Goal: Information Seeking & Learning: Understand process/instructions

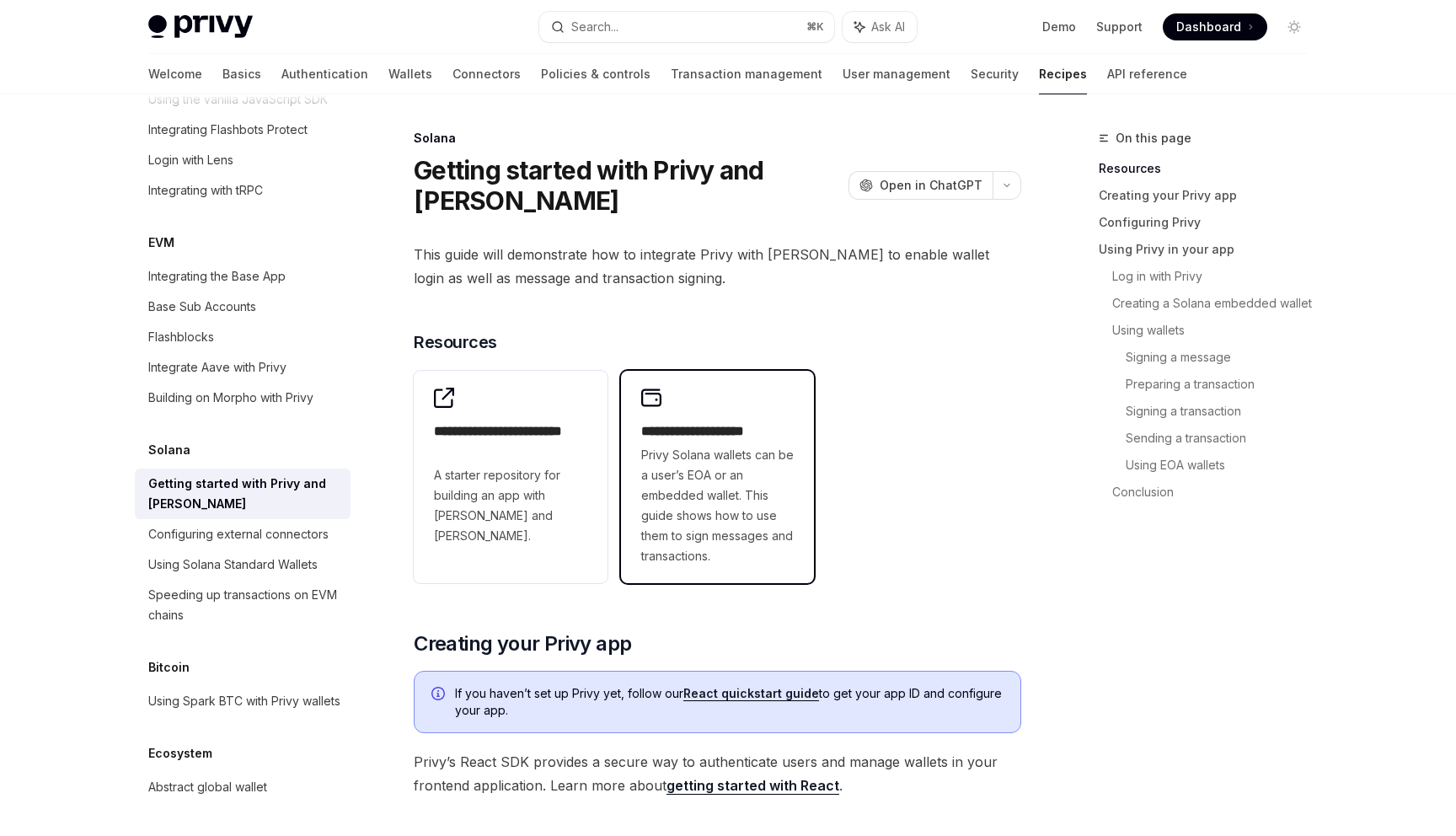
click at [699, 431] on h2 "**********" at bounding box center [717, 432] width 153 height 21
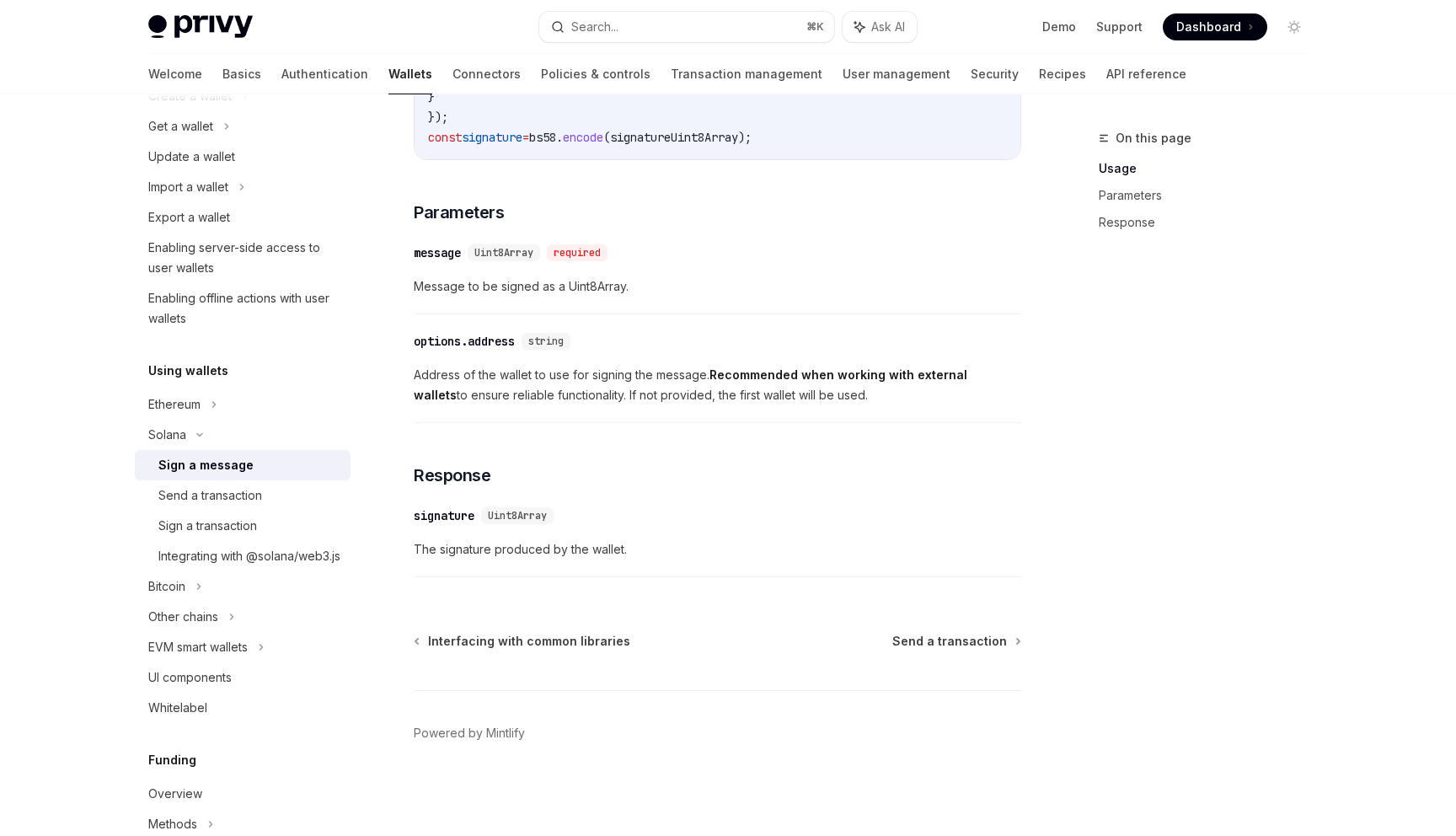
scroll to position [862, 0]
click at [226, 497] on div "Send a transaction" at bounding box center [209, 496] width 103 height 21
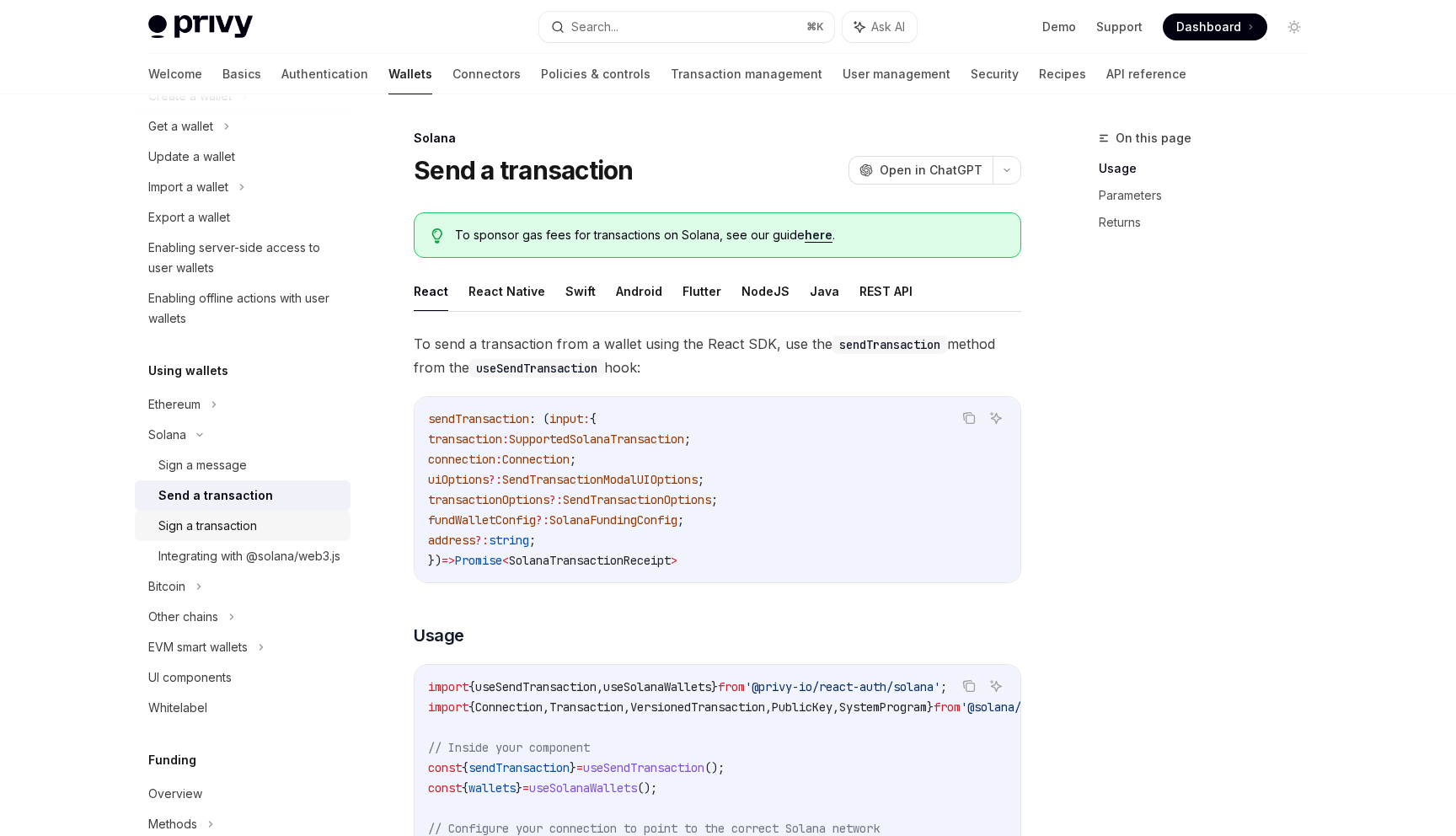
click at [227, 529] on div "Sign a transaction" at bounding box center [207, 527] width 98 height 21
type textarea "*"
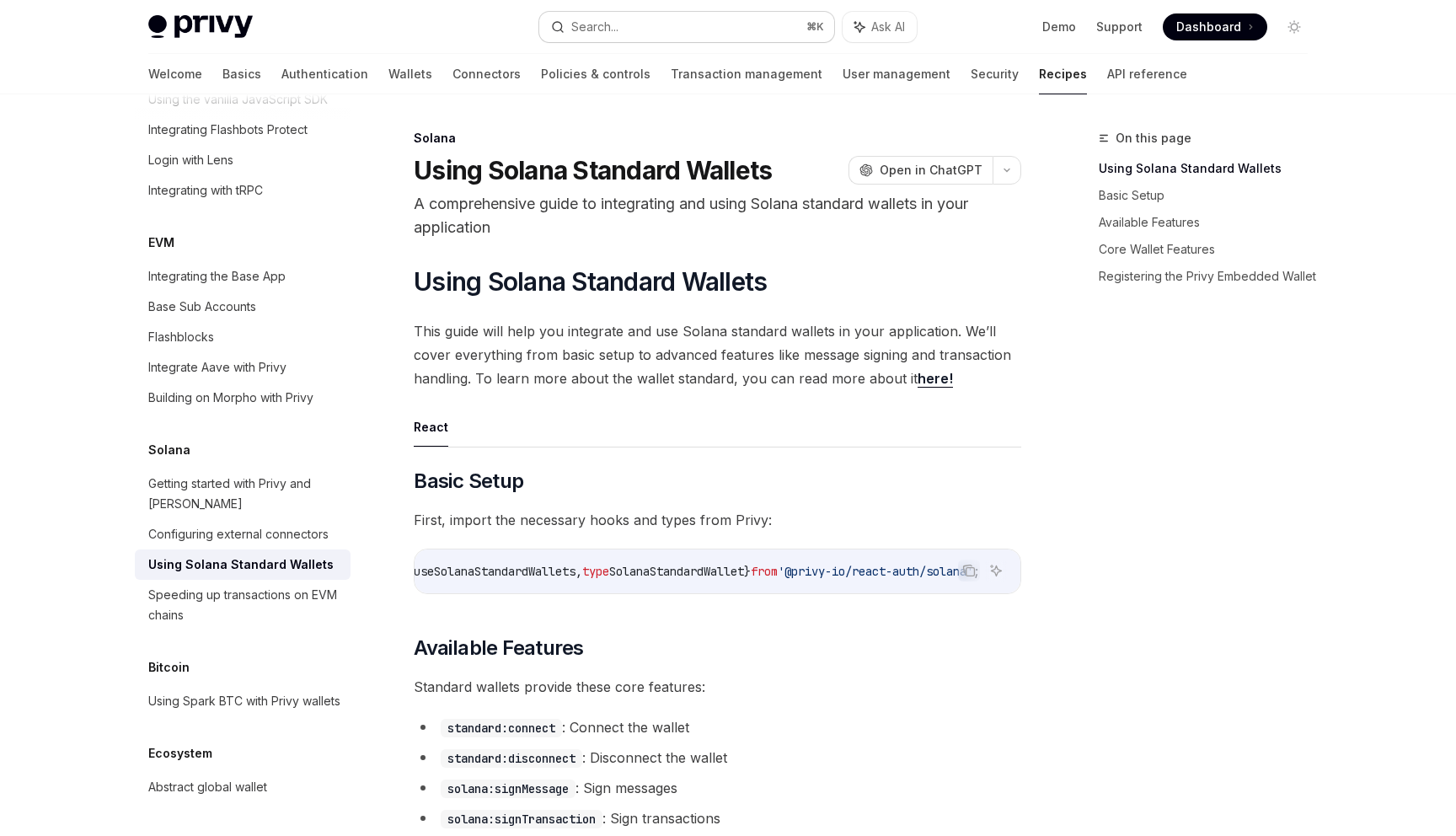
click at [776, 26] on button "Search... ⌘ K" at bounding box center [686, 27] width 295 height 31
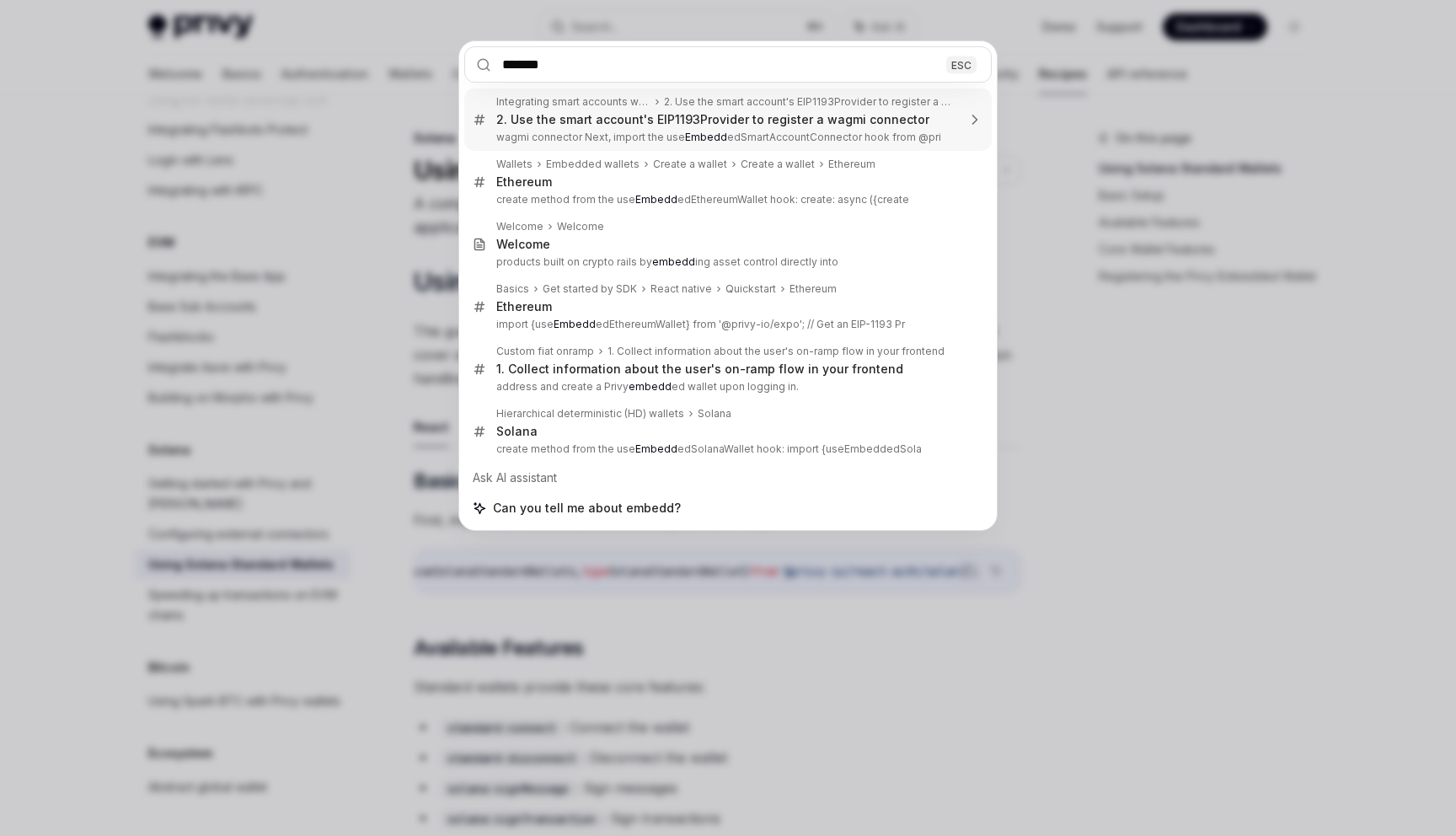
type input "********"
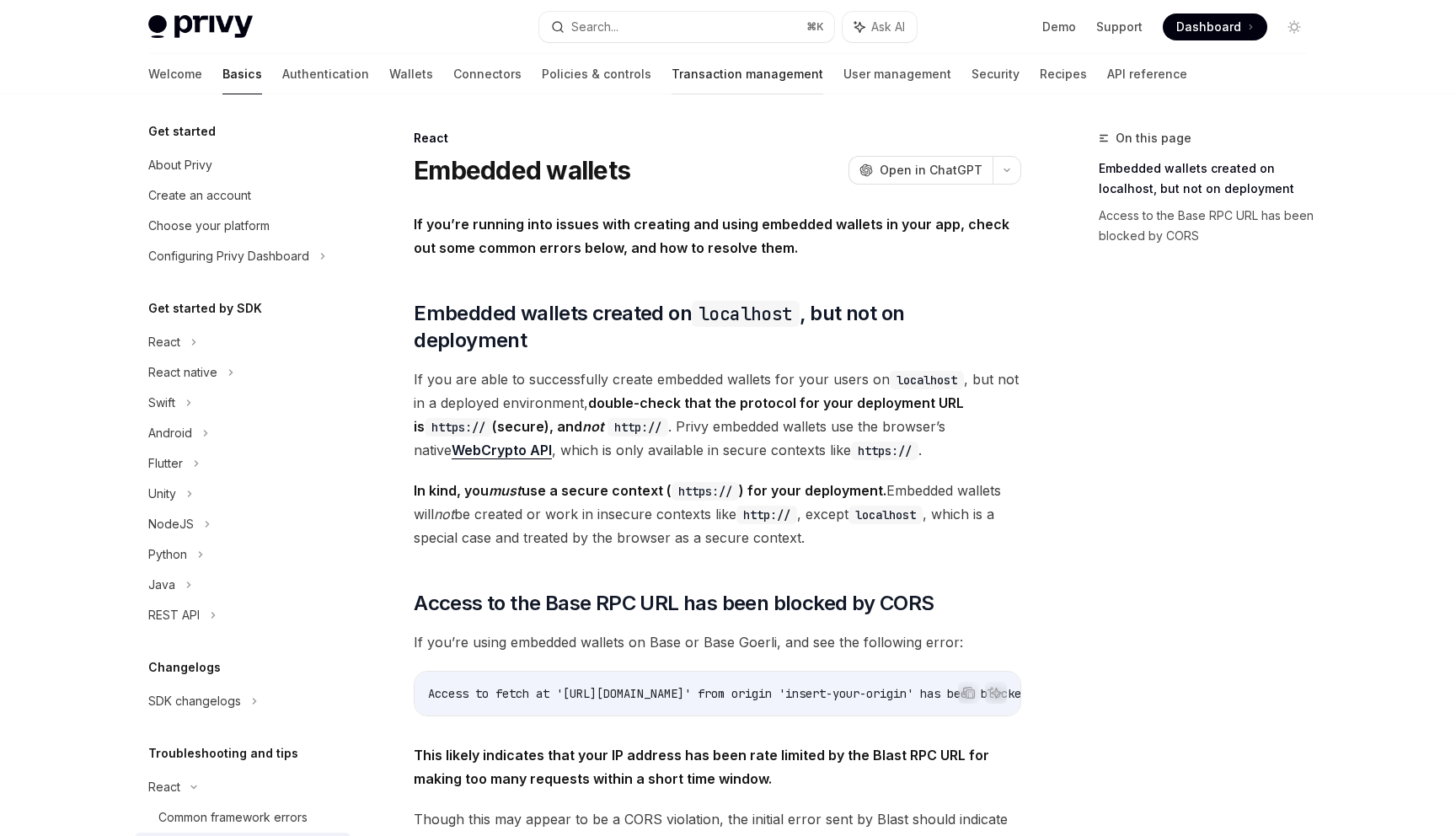
click at [672, 69] on link "Transaction management" at bounding box center [748, 74] width 152 height 40
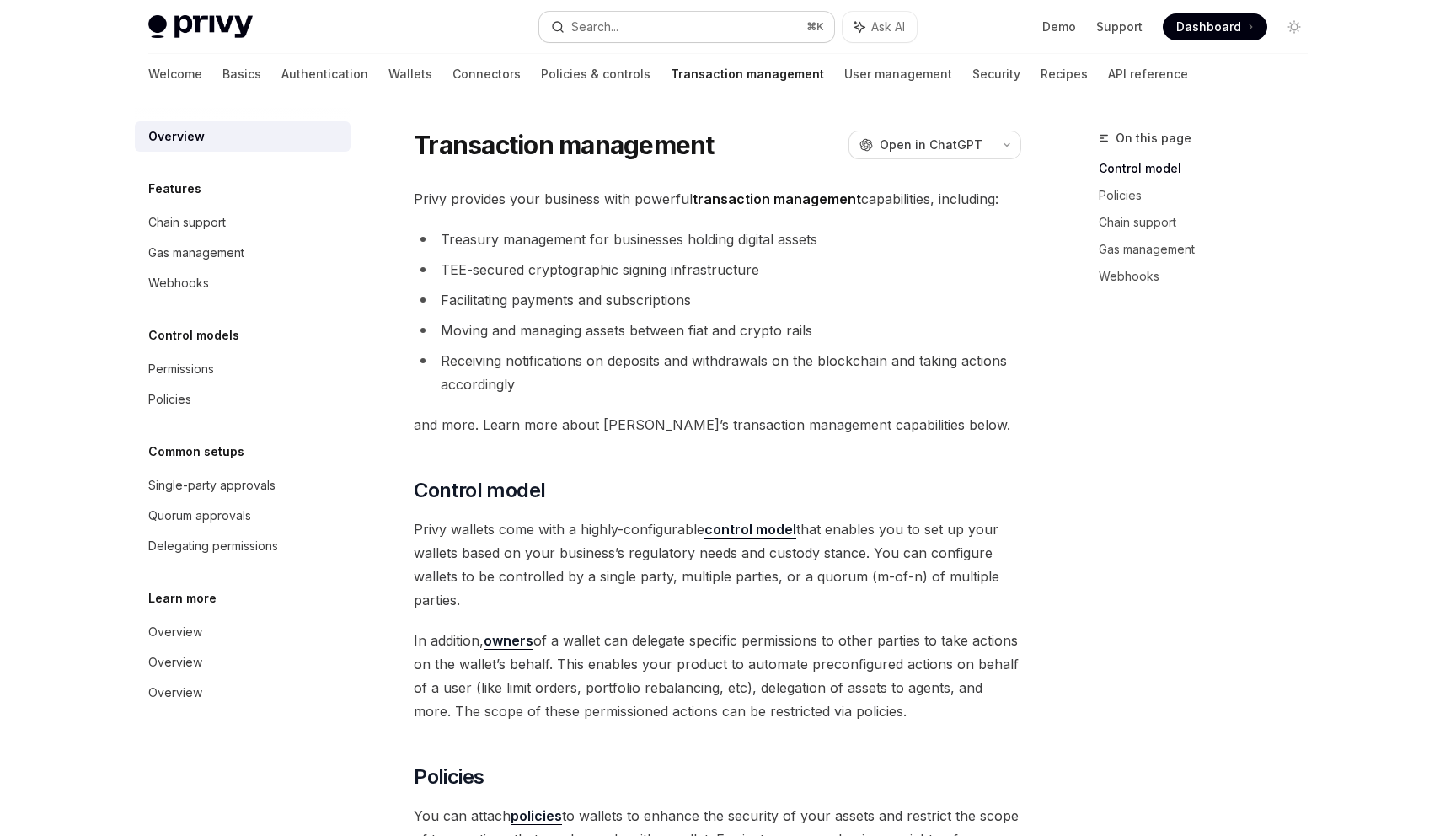
click at [601, 37] on button "Search... ⌘ K" at bounding box center [686, 27] width 295 height 31
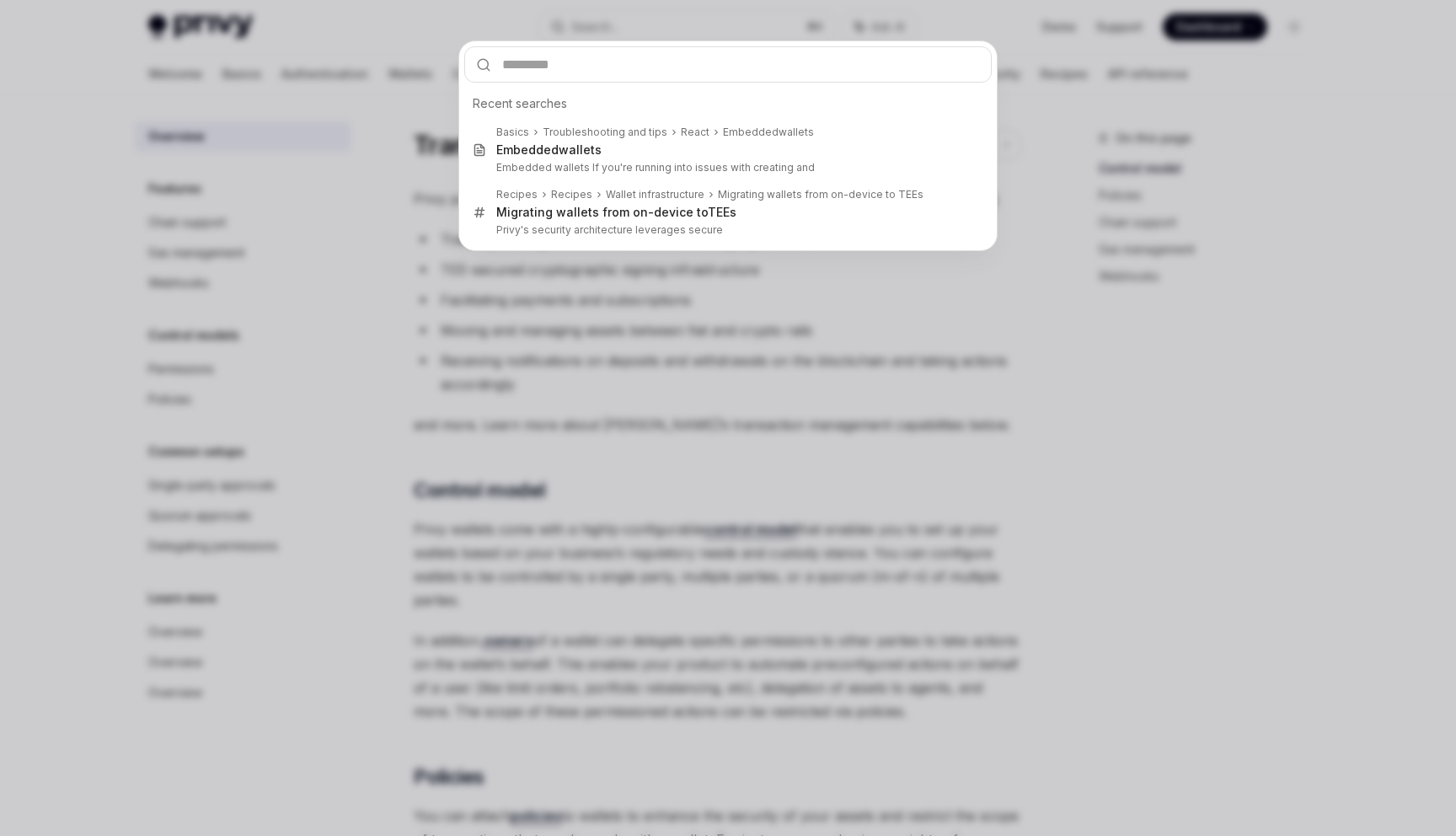
click at [601, 27] on div "Recent searches Basics Troubleshooting and tips React Embedded wallets Embedded…" at bounding box center [728, 418] width 1456 height 836
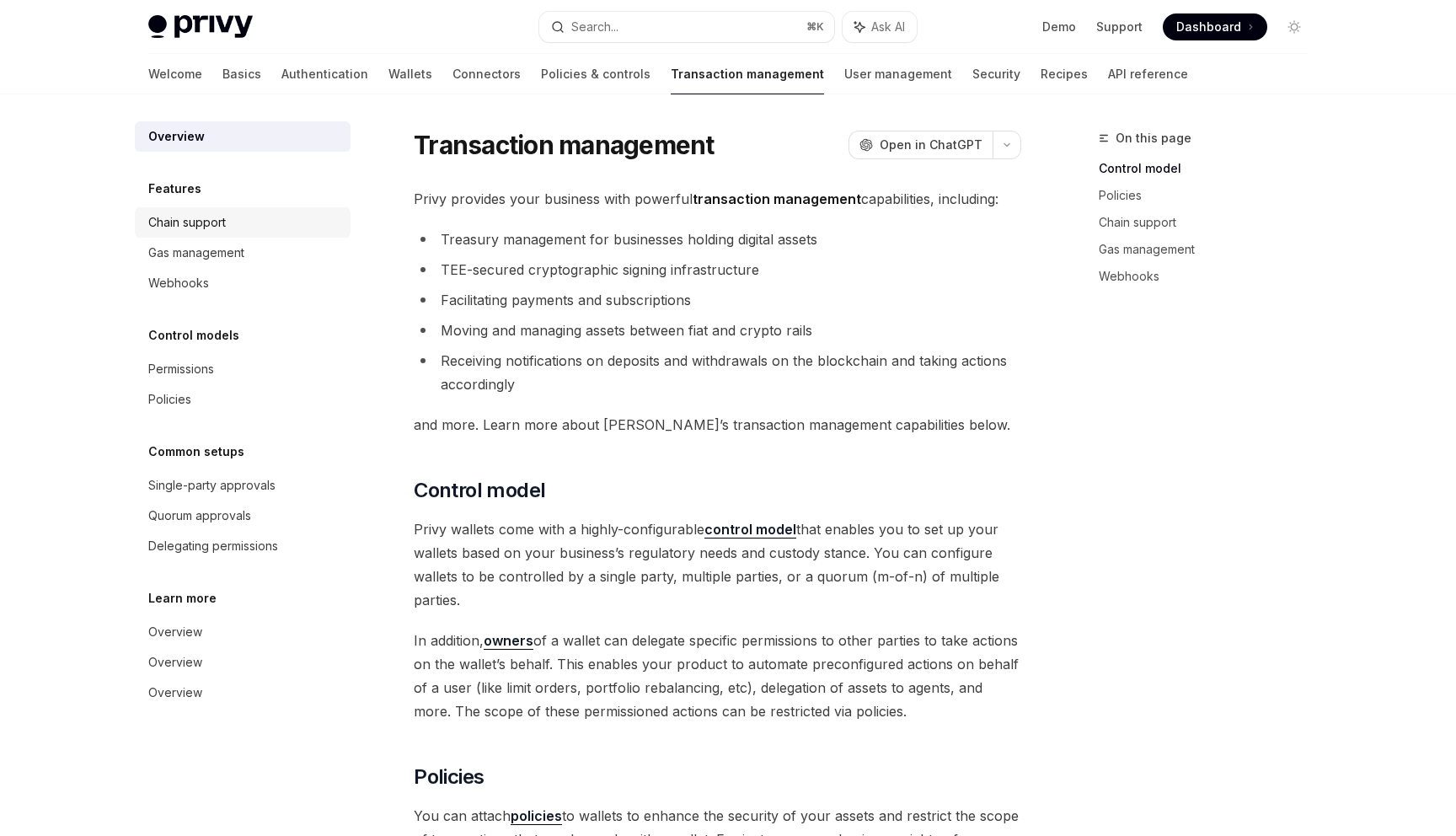
click at [215, 219] on div "Chain support" at bounding box center [187, 223] width 78 height 21
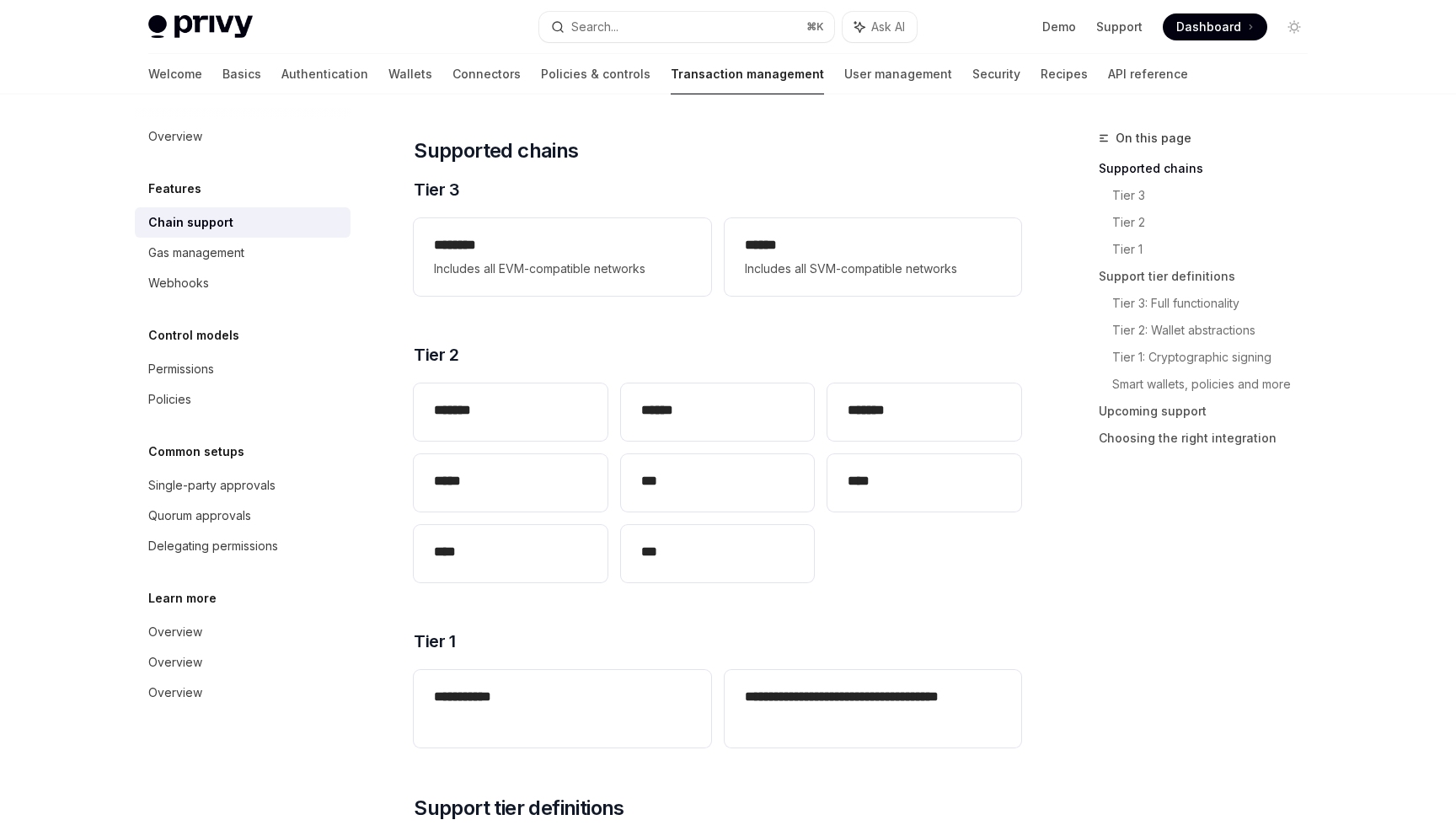
scroll to position [166, 0]
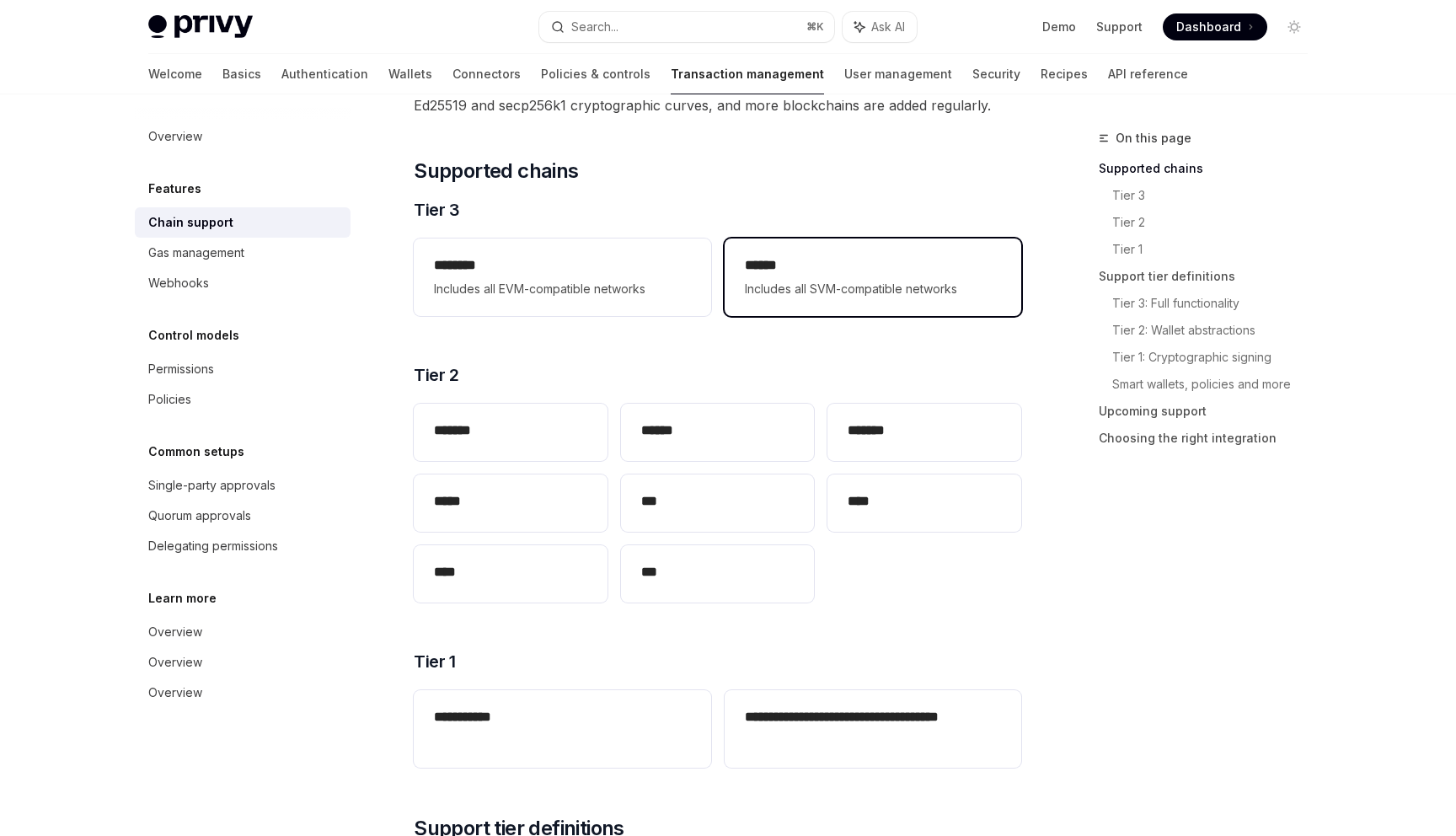
click at [809, 299] on div "****** Includes all SVM-compatible networks" at bounding box center [872, 277] width 296 height 78
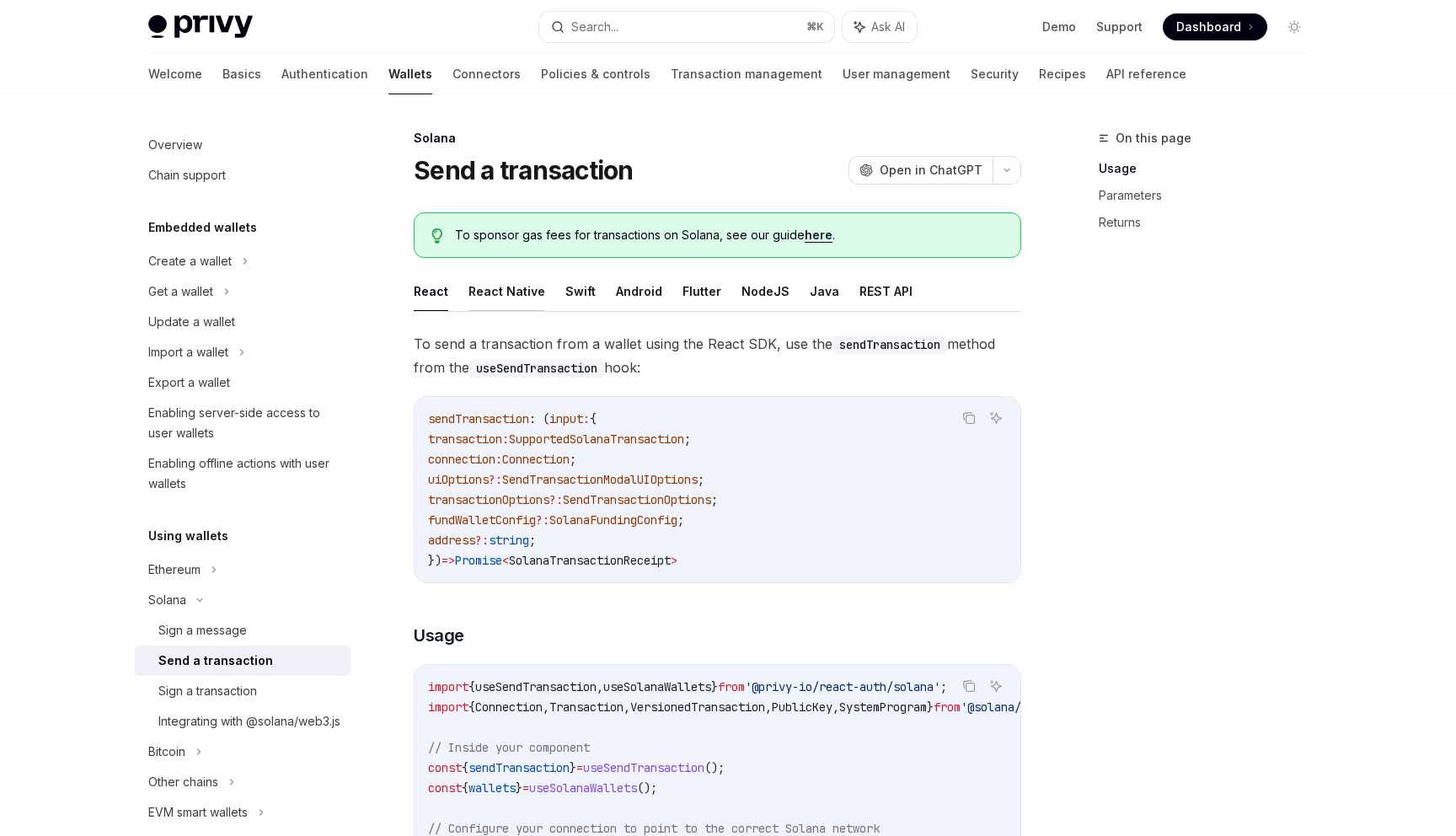
click at [496, 296] on button "React Native" at bounding box center [507, 291] width 77 height 39
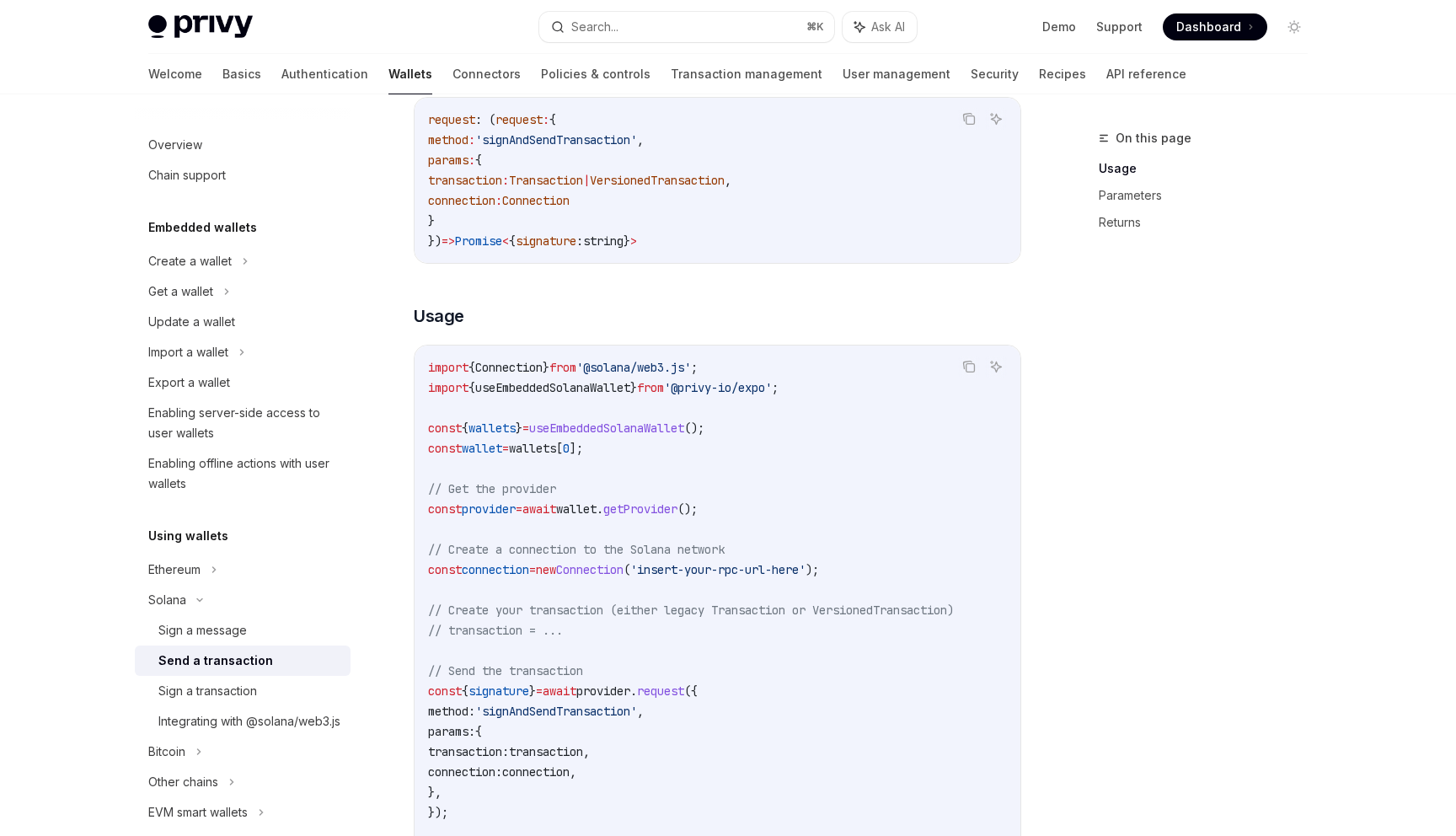
scroll to position [306, 0]
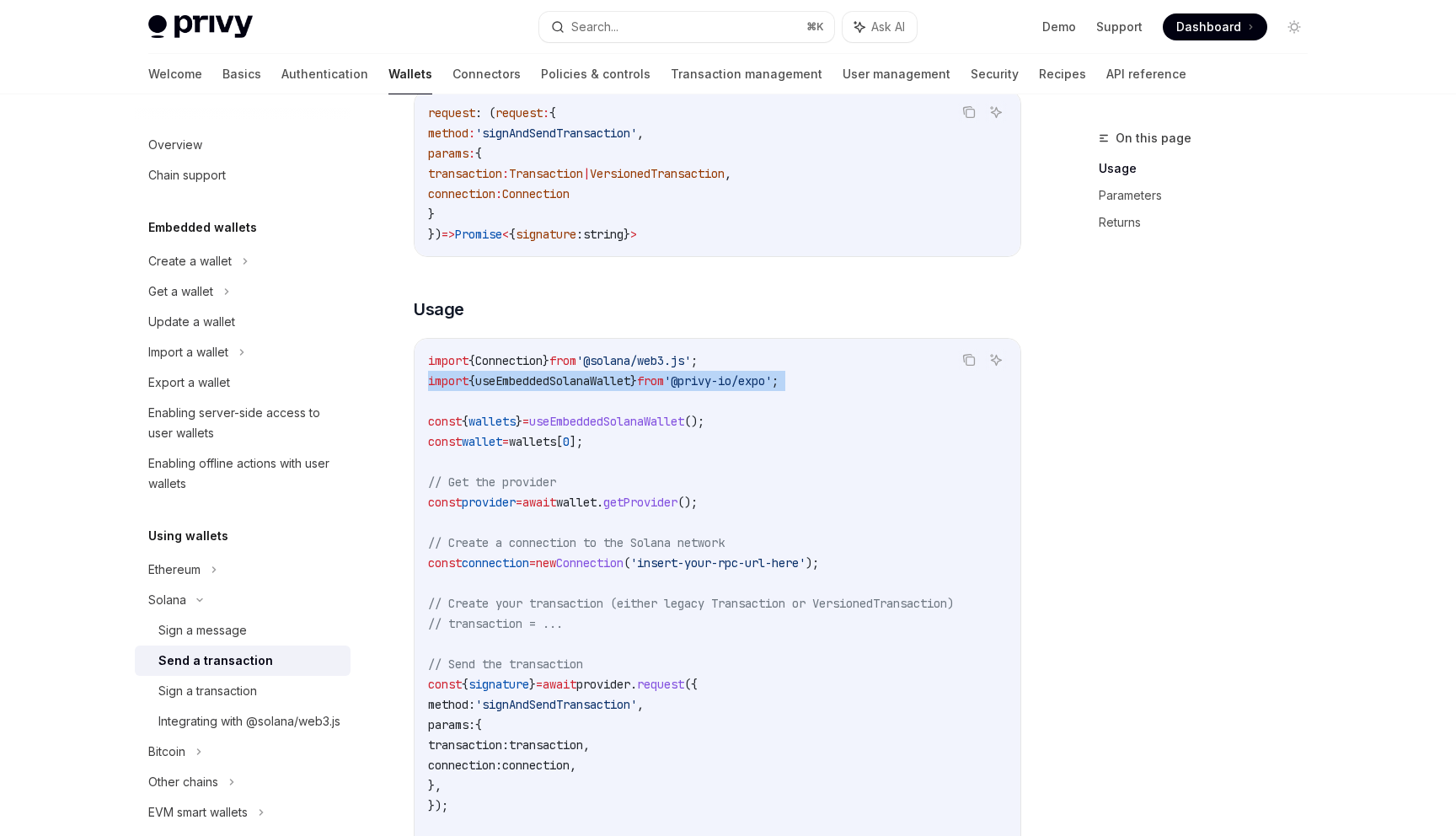
drag, startPoint x: 415, startPoint y: 382, endPoint x: 840, endPoint y: 394, distance: 425.2
click at [840, 394] on div "import { Connection } from '@solana/web3.js' ; import { useEmbeddedSolanaWallet…" at bounding box center [717, 603] width 606 height 529
copy code "import { useEmbeddedSolanaWallet } from '@privy-io/expo' ;"
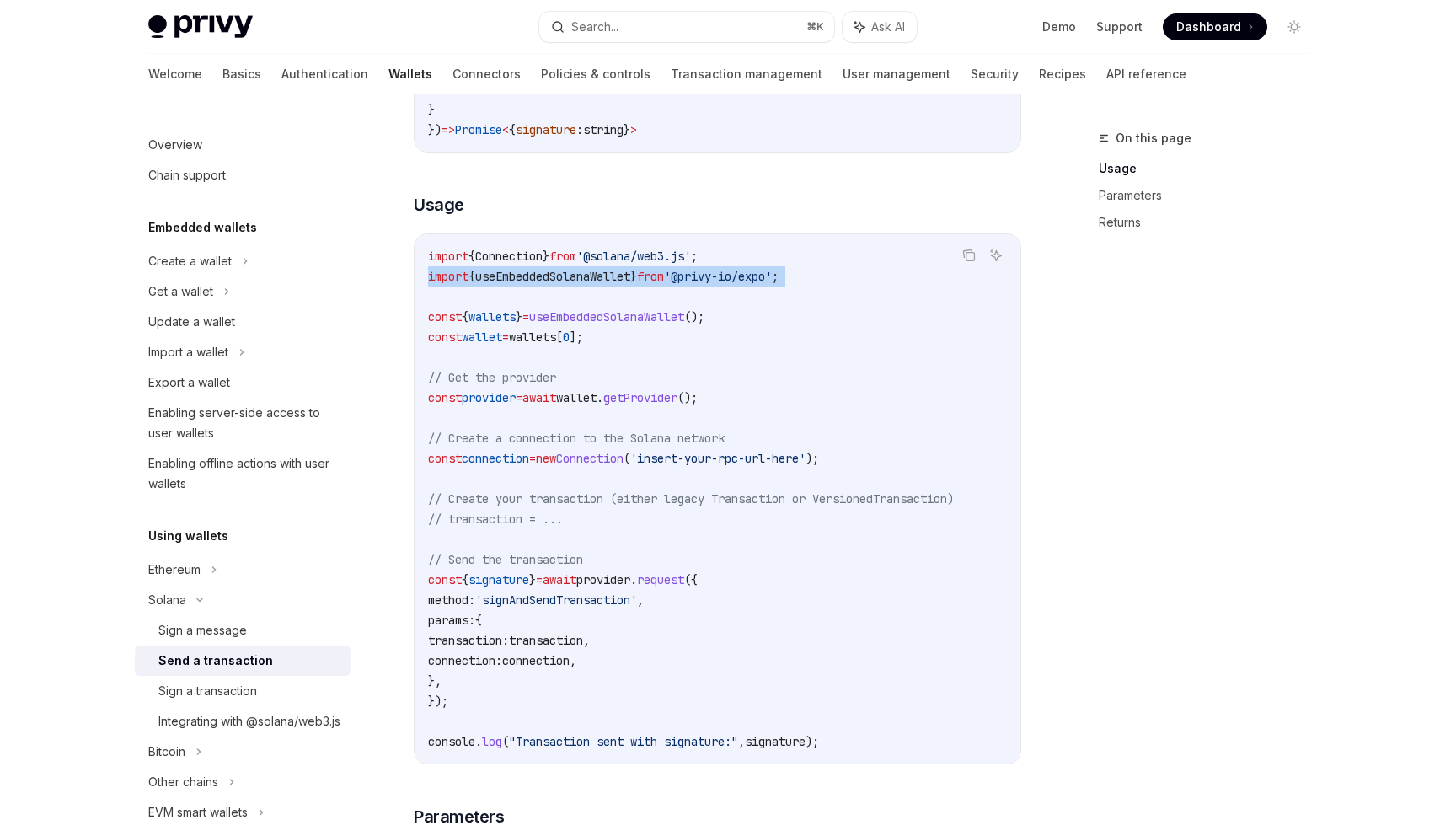
scroll to position [417, 0]
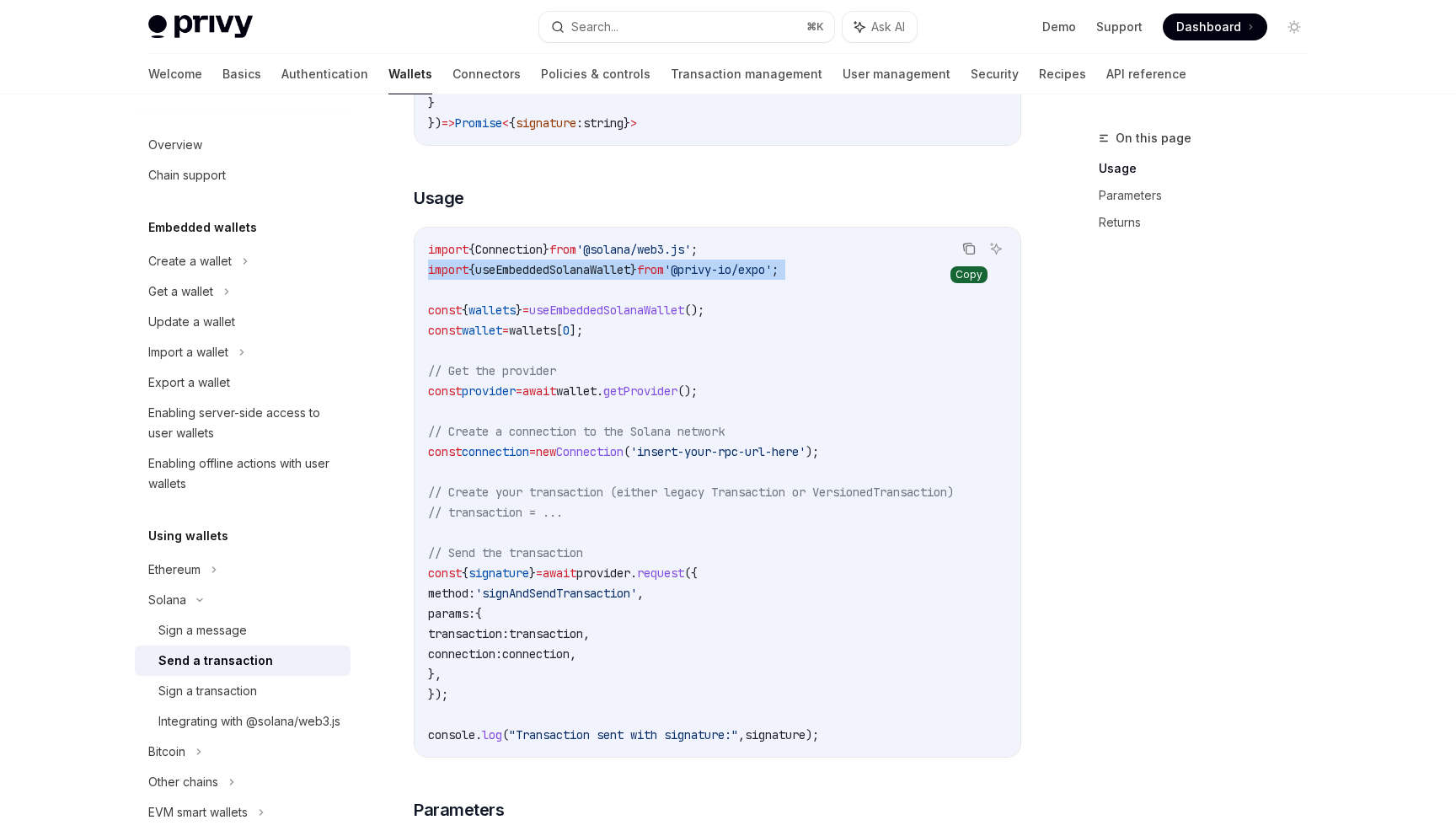
click at [970, 240] on button "Copy the contents from the code block" at bounding box center [969, 249] width 22 height 22
click at [735, 245] on code "import { Connection } from '@solana/web3.js' ; import { useEmbeddedSolanaWallet…" at bounding box center [718, 492] width 579 height 506
drag, startPoint x: 715, startPoint y: 248, endPoint x: 611, endPoint y: 251, distance: 104.0
click at [611, 251] on span "'@solana/web3.js'" at bounding box center [634, 250] width 114 height 15
copy span "@solana/web3.js"
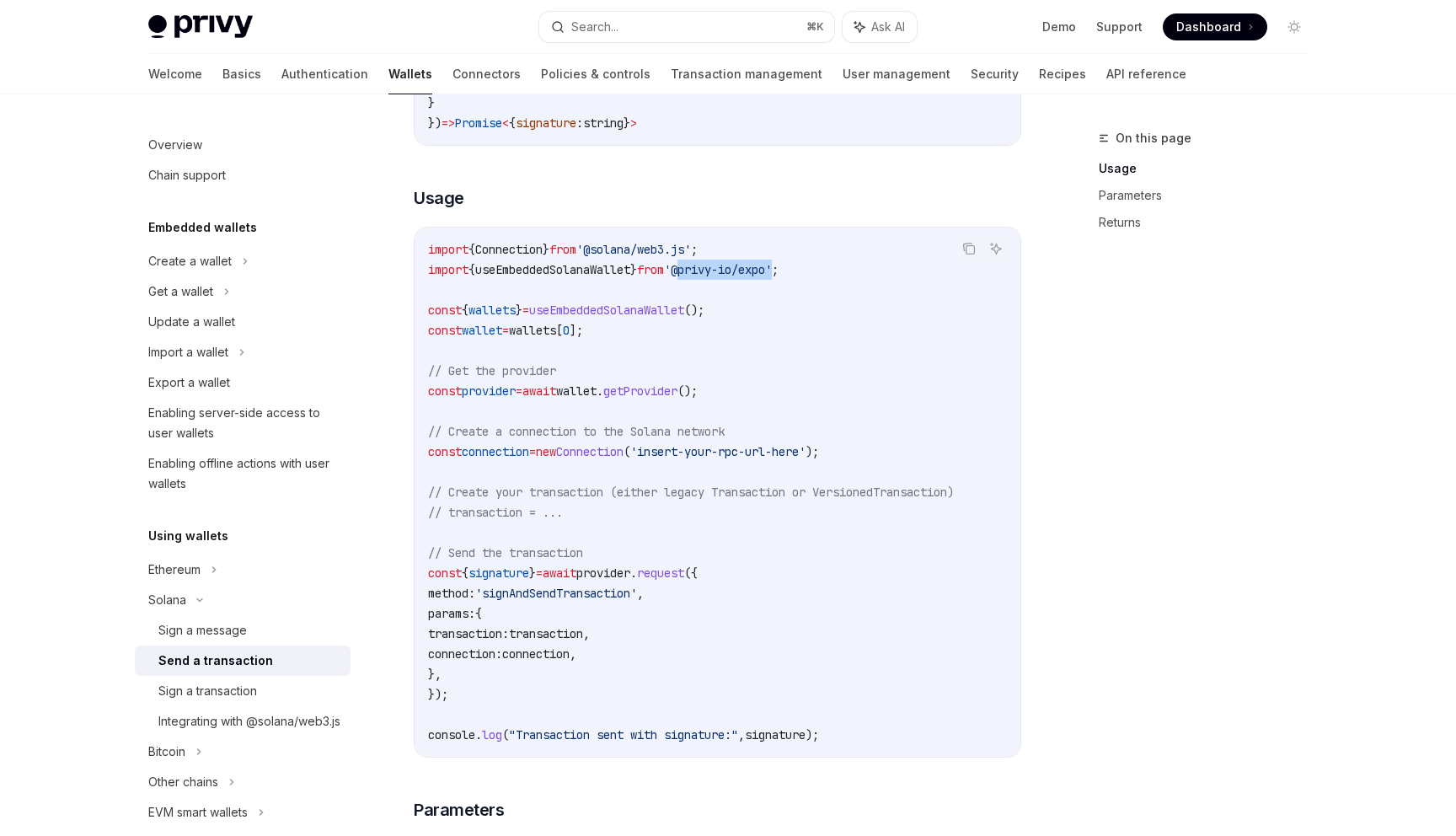
drag, startPoint x: 703, startPoint y: 273, endPoint x: 802, endPoint y: 270, distance: 99.0
click at [772, 270] on span "'@privy-io/expo'" at bounding box center [718, 270] width 108 height 15
copy span "@privy-io/expo"
click at [772, 262] on span "'@privy-io/expo'" at bounding box center [718, 270] width 108 height 15
drag, startPoint x: 844, startPoint y: 275, endPoint x: 393, endPoint y: 242, distance: 452.2
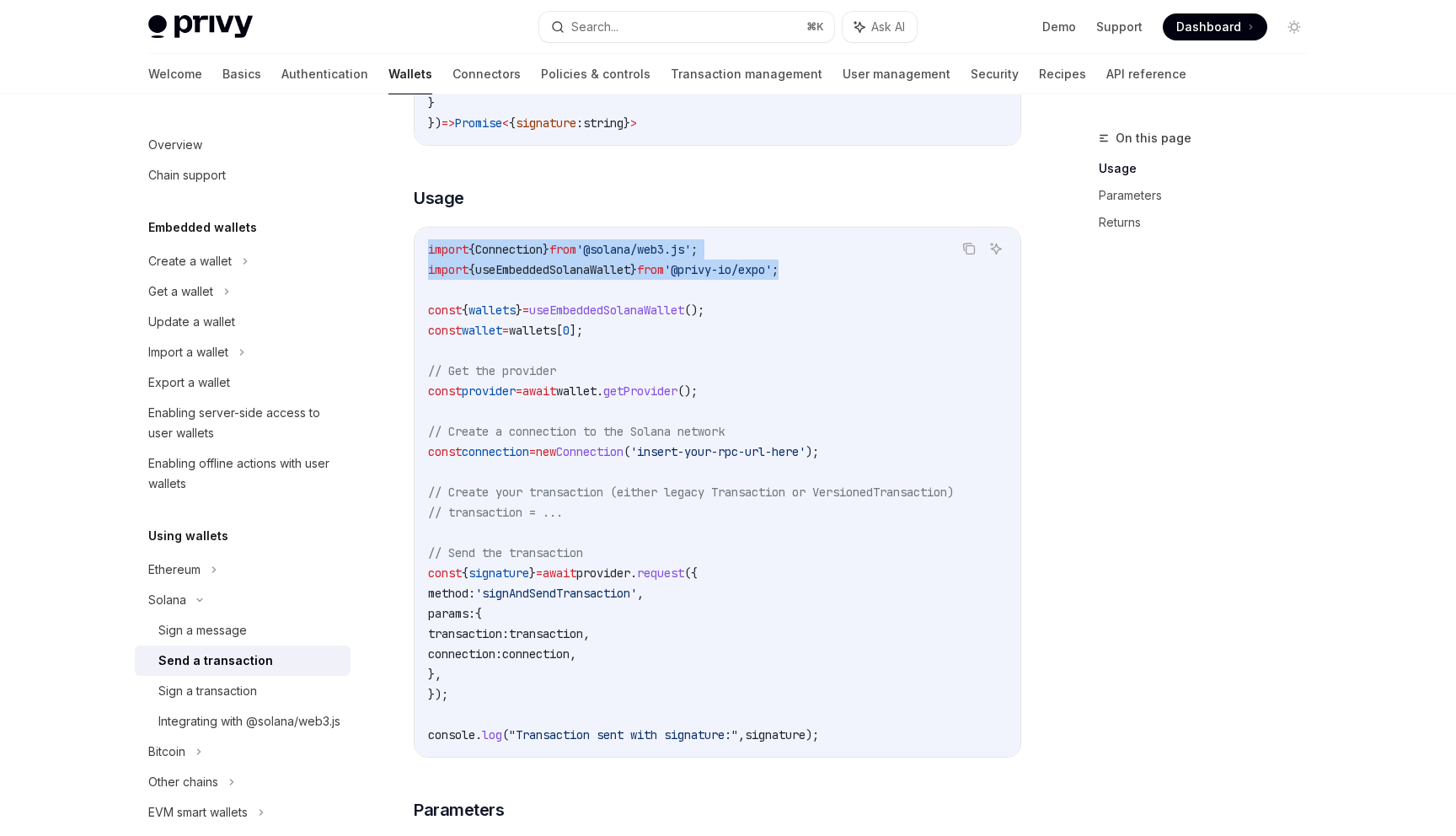
click at [393, 242] on div "Solana Send a transaction OpenAI Open in ChatGPT OpenAI Open in ChatGPT To spon…" at bounding box center [559, 691] width 931 height 1960
copy code "import { Connection } from '@solana/web3.js' ; import { useEmbeddedSolanaWallet…"
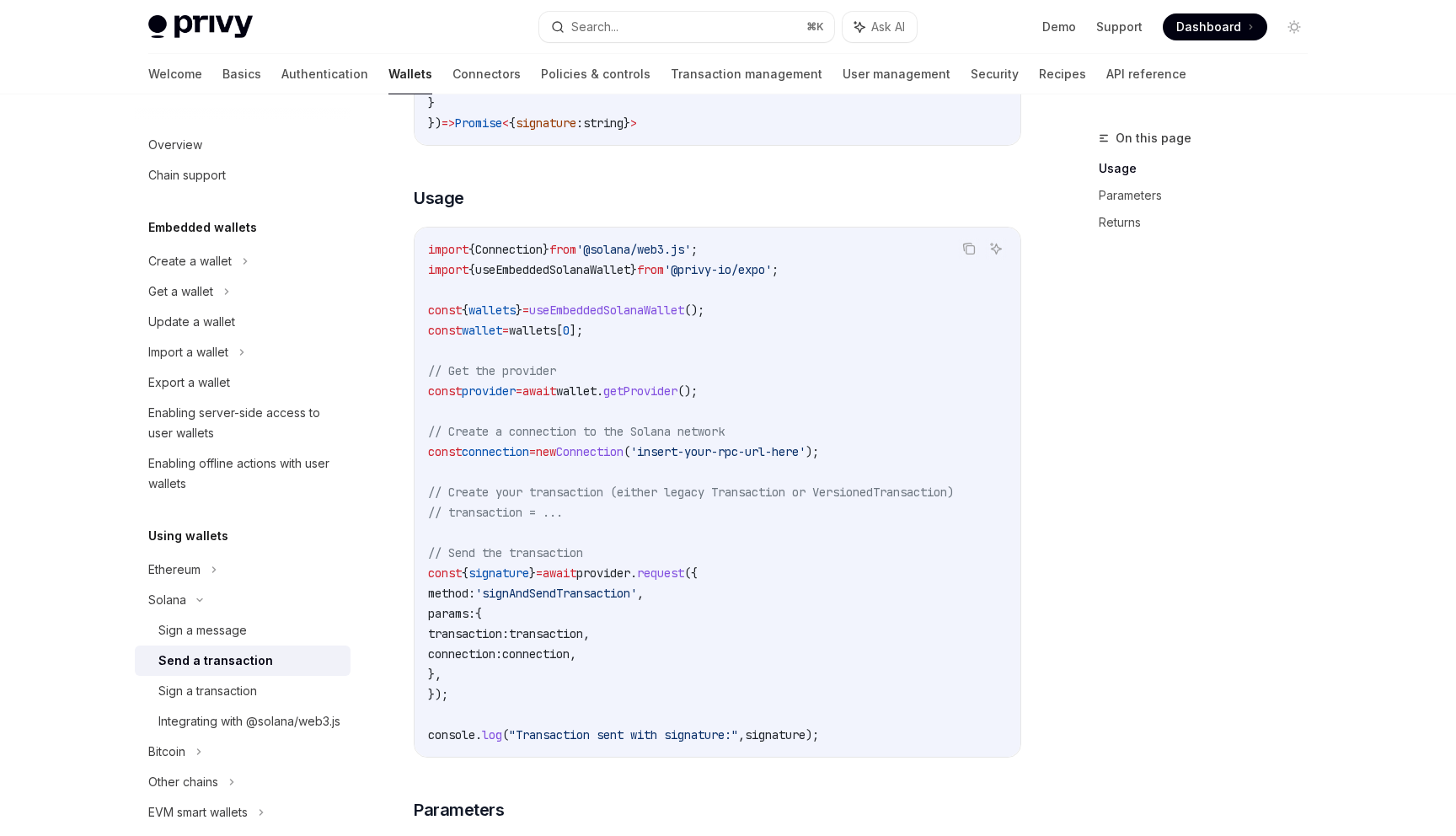
click at [672, 358] on code "import { Connection } from '@solana/web3.js' ; import { useEmbeddedSolanaWallet…" at bounding box center [718, 492] width 579 height 506
drag, startPoint x: 776, startPoint y: 308, endPoint x: 429, endPoint y: 308, distance: 347.0
click at [429, 308] on code "import { Connection } from '@solana/web3.js' ; import { useEmbeddedSolanaWallet…" at bounding box center [718, 492] width 579 height 506
click at [631, 351] on code "import { Connection } from '@solana/web3.js' ; import { useEmbeddedSolanaWallet…" at bounding box center [718, 492] width 579 height 506
drag, startPoint x: 621, startPoint y: 339, endPoint x: 413, endPoint y: 309, distance: 210.2
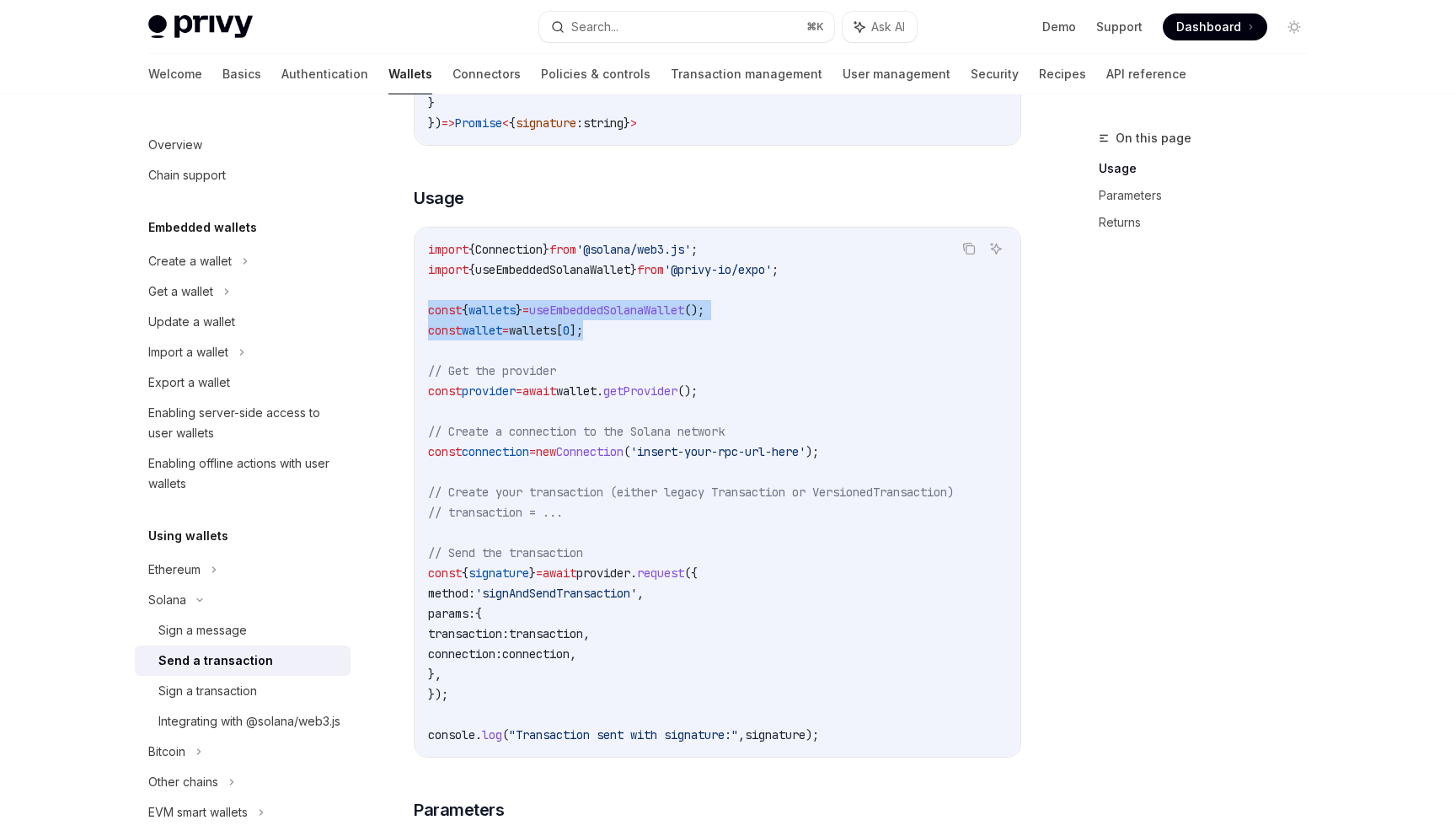
click at [414, 309] on div "Copy Ask AI import { Connection } from '@solana/web3.js' ; import { useEmbedded…" at bounding box center [717, 492] width 608 height 531
copy code "const { wallets } = useEmbeddedSolanaWallet (); const wallet = wallets [ 0 ];"
click at [606, 340] on code "import { Connection } from '@solana/web3.js' ; import { useEmbeddedSolanaWallet…" at bounding box center [718, 492] width 579 height 506
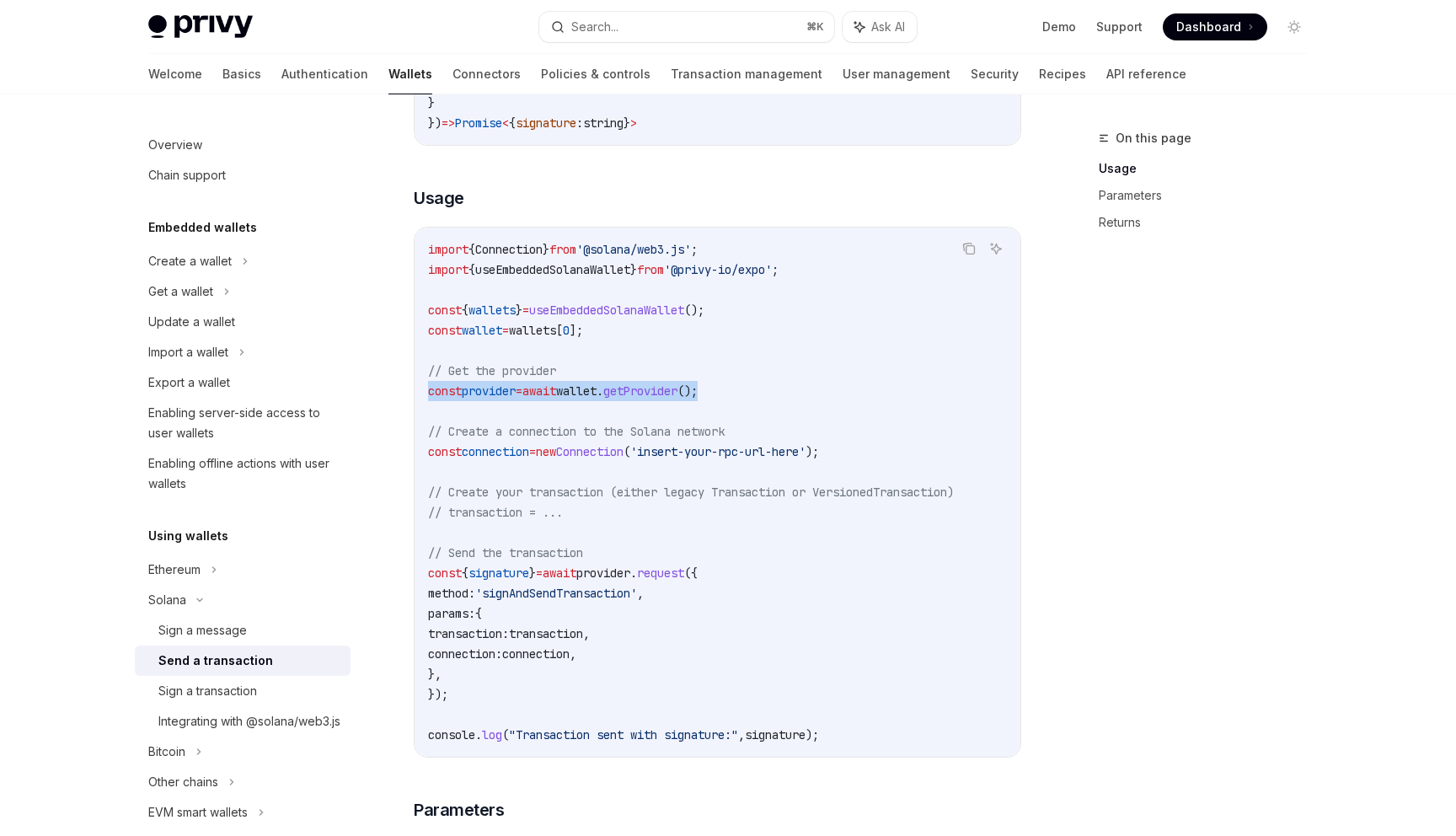
drag, startPoint x: 752, startPoint y: 387, endPoint x: 428, endPoint y: 398, distance: 324.2
click at [428, 398] on code "import { Connection } from '@solana/web3.js' ; import { useEmbeddedSolanaWallet…" at bounding box center [718, 492] width 579 height 506
copy span "const provider = await wallet . getProvider ();"
click at [663, 327] on code "import { Connection } from '@solana/web3.js' ; import { useEmbeddedSolanaWallet…" at bounding box center [718, 492] width 579 height 506
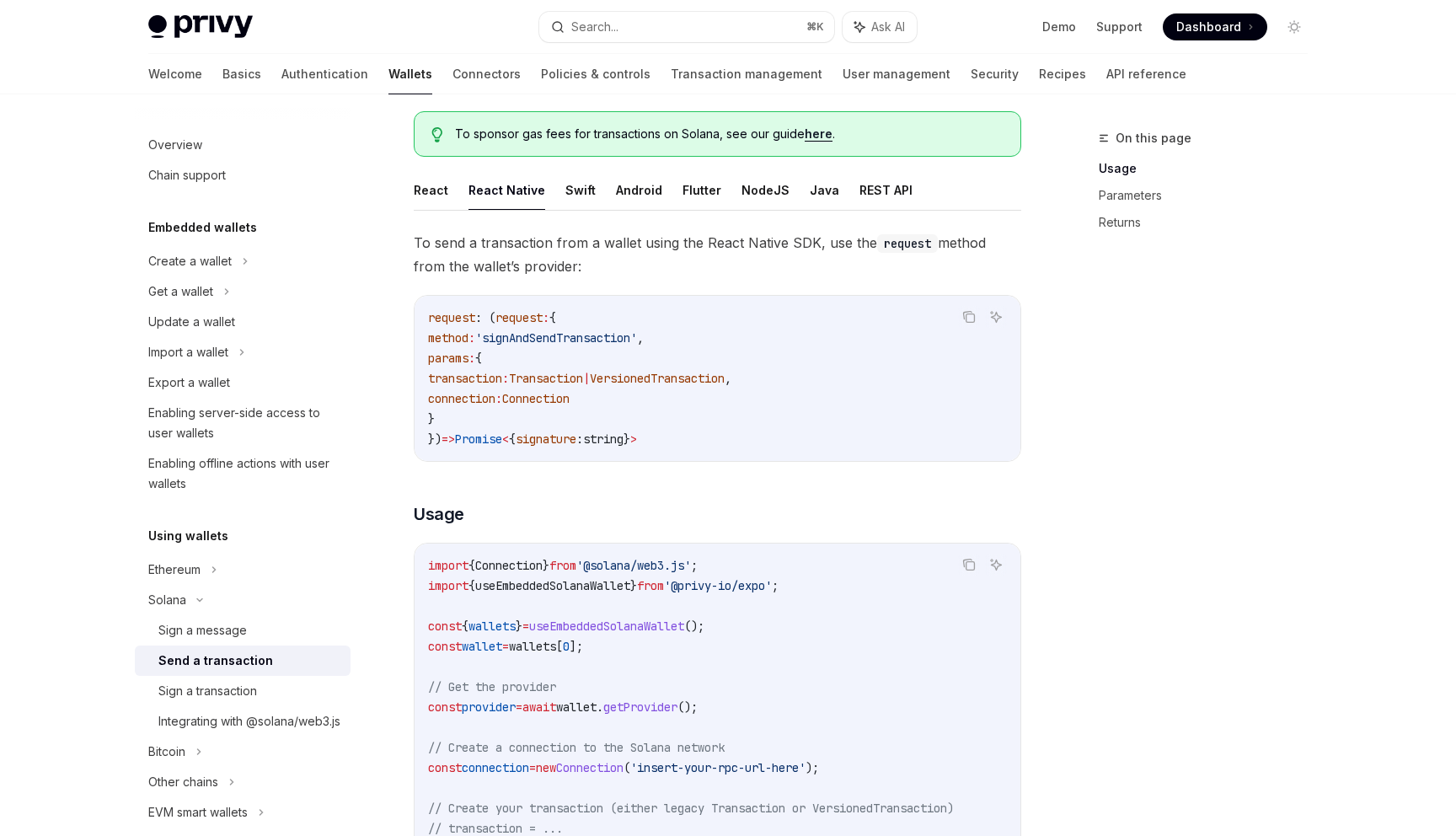
scroll to position [100, 0]
click at [226, 292] on icon at bounding box center [226, 291] width 3 height 5
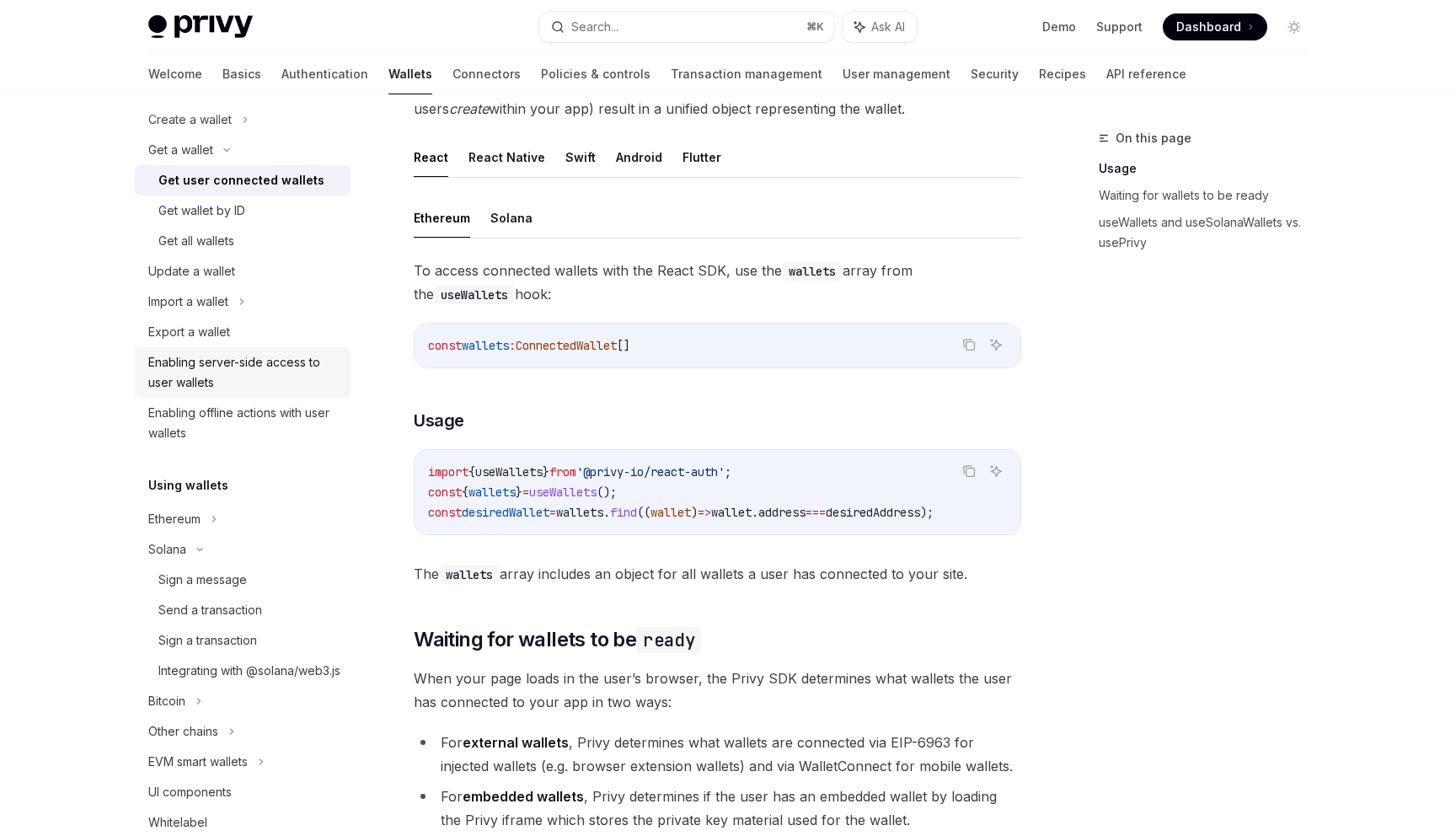
scroll to position [197, 0]
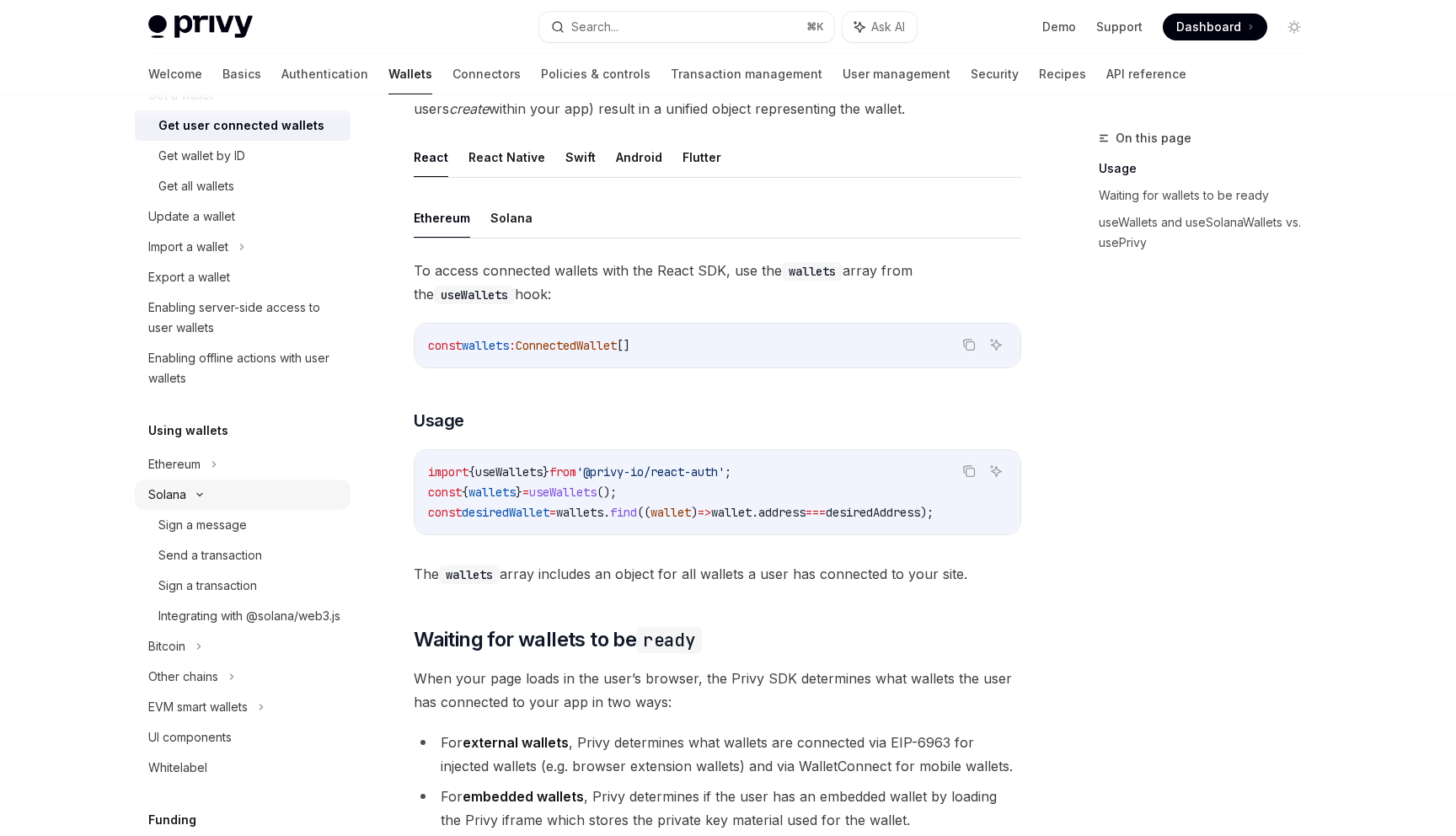
click at [189, 110] on div "Solana" at bounding box center [243, 96] width 215 height 31
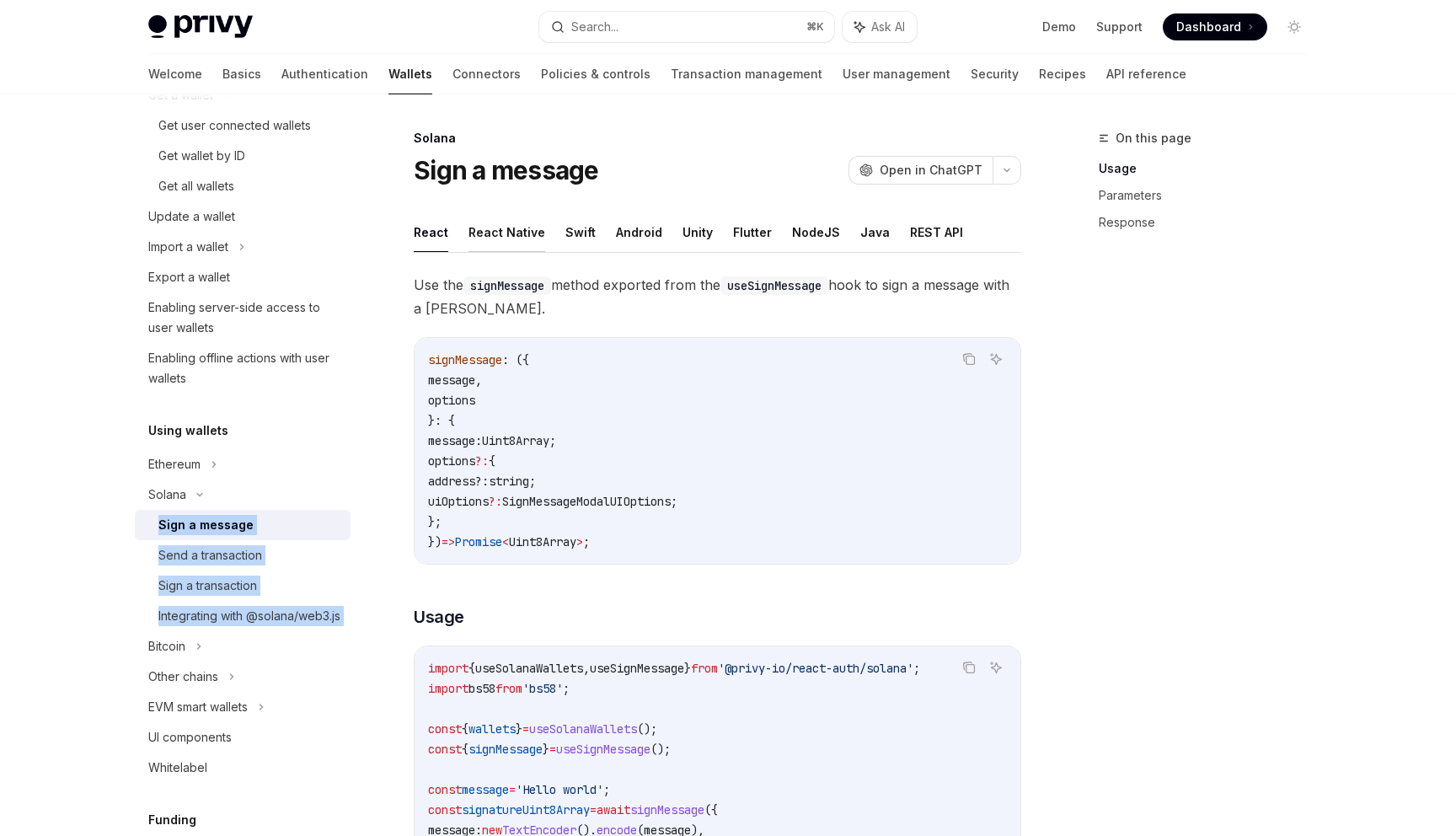
click at [523, 233] on button "React Native" at bounding box center [507, 233] width 77 height 39
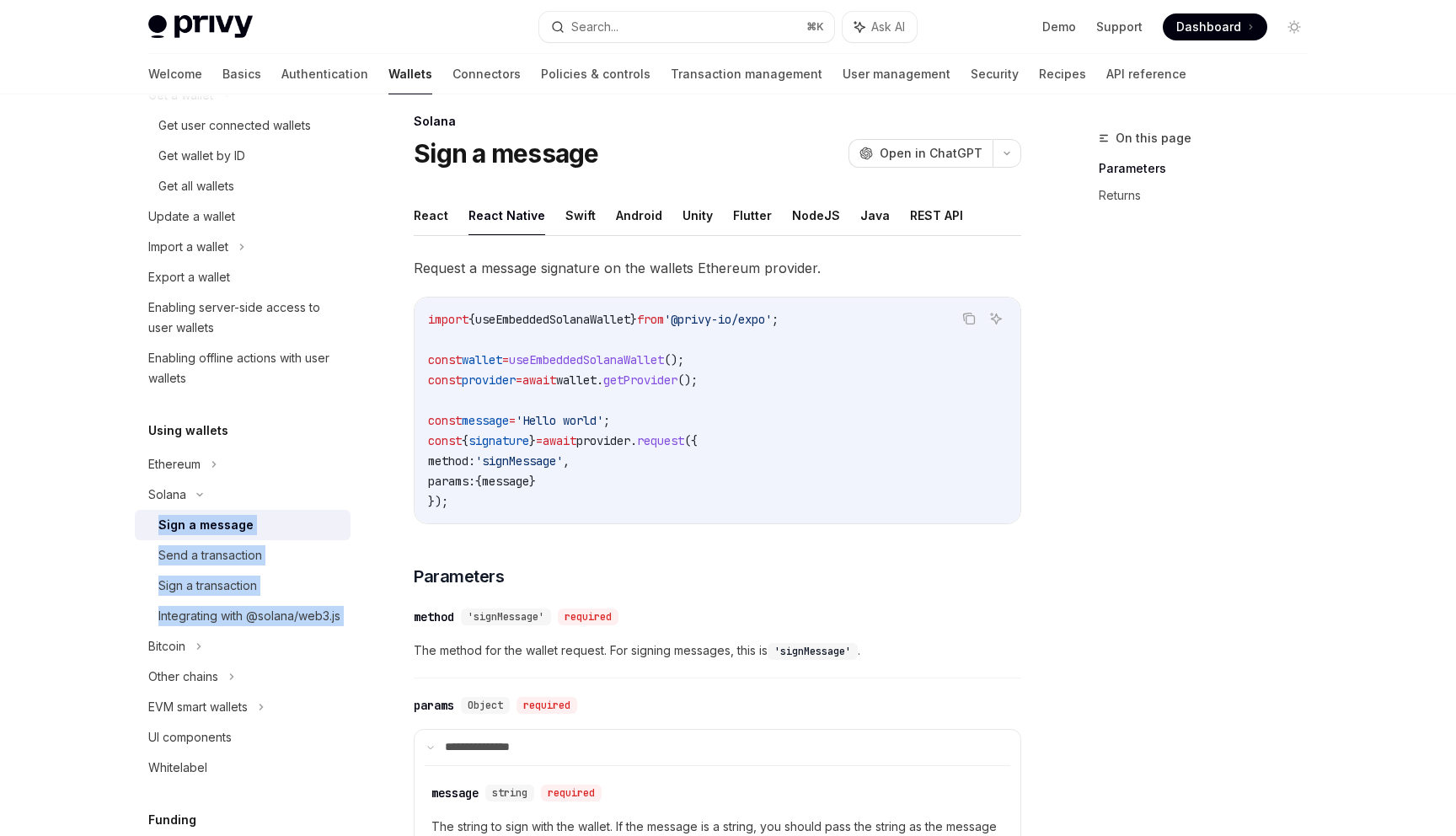
scroll to position [24, 0]
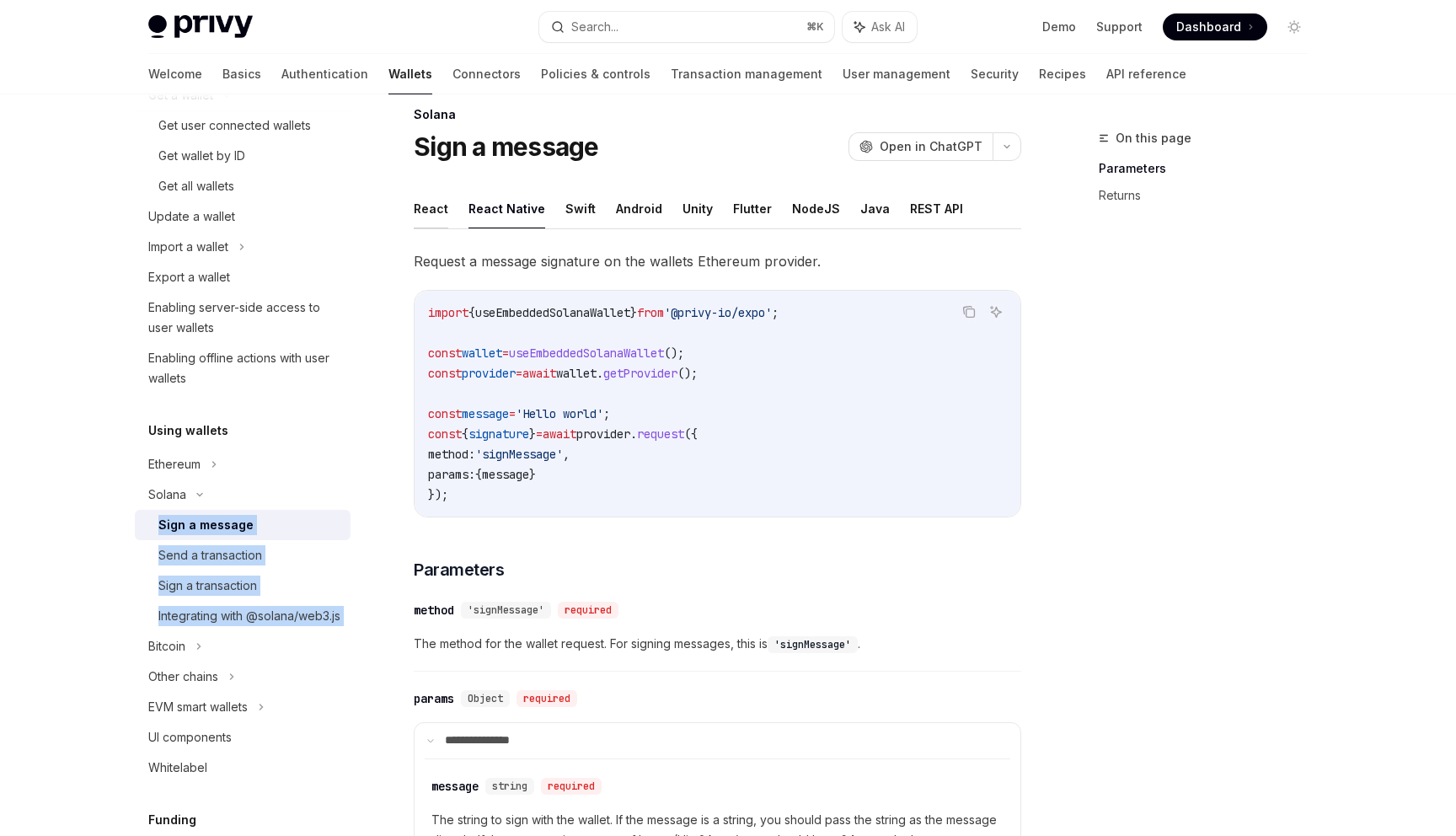
click at [426, 204] on button "React" at bounding box center [431, 209] width 34 height 39
type textarea "*"
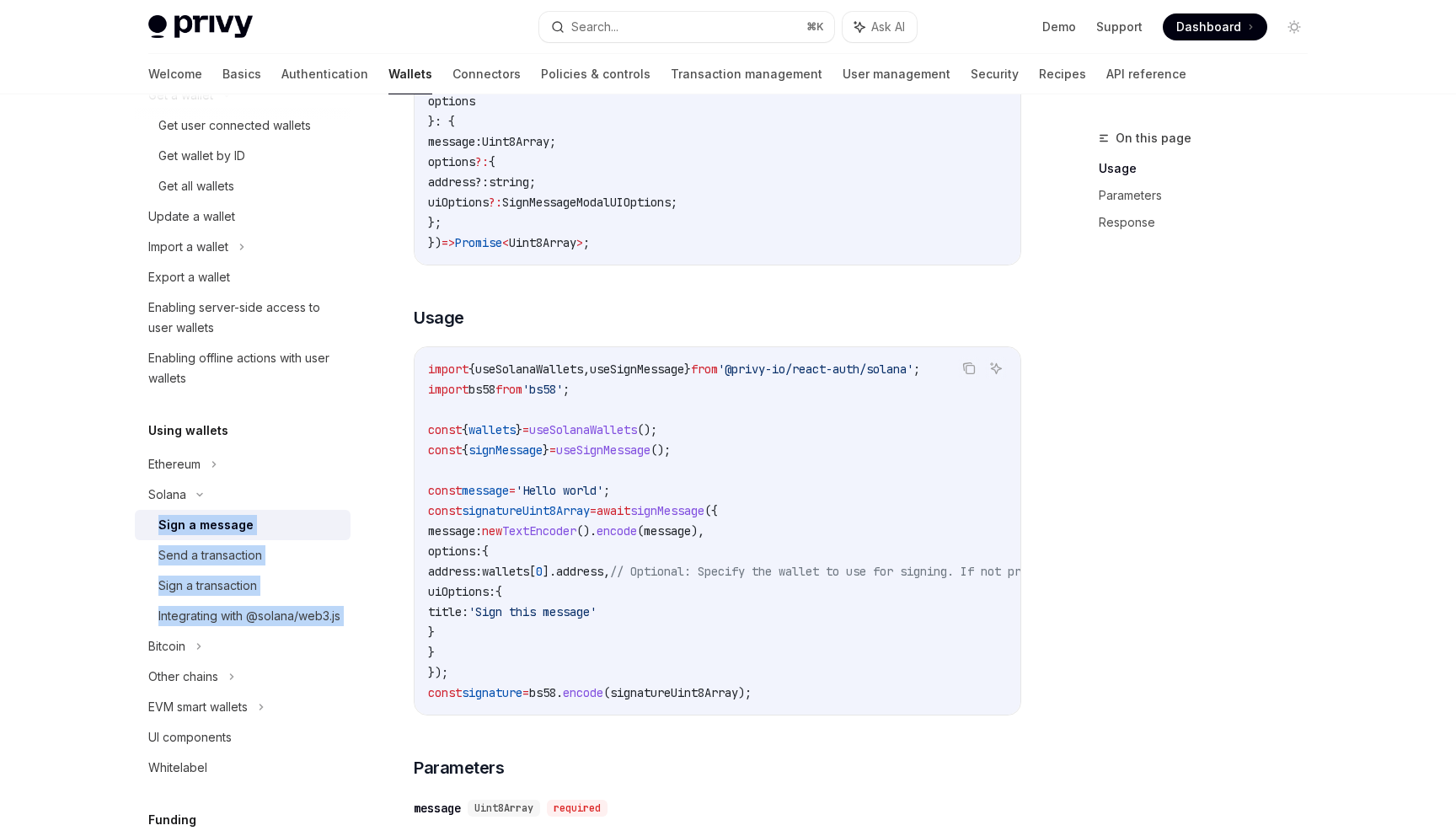
scroll to position [308, 0]
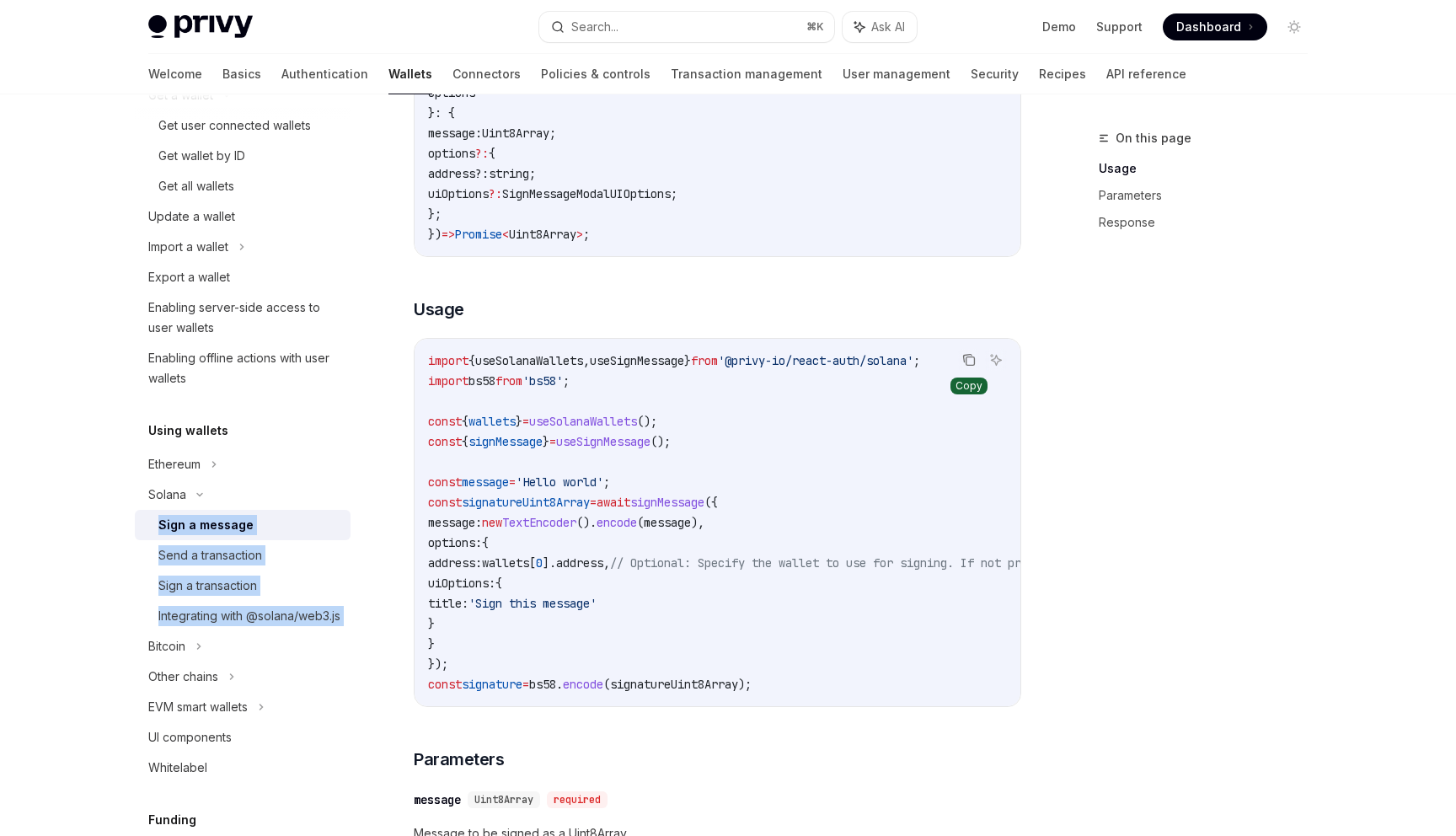
click at [971, 356] on icon "Copy the contents from the code block" at bounding box center [969, 360] width 14 height 14
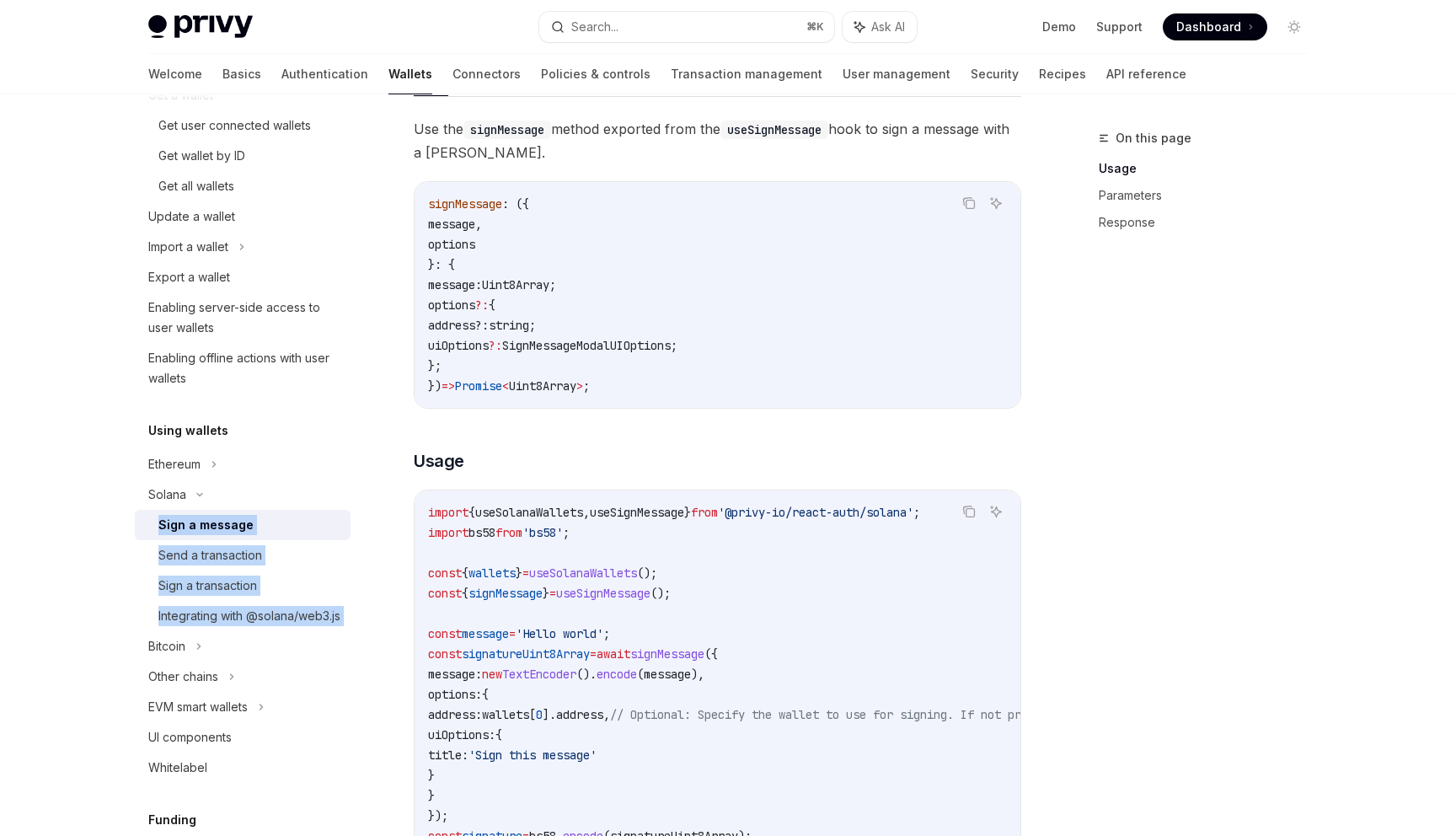
scroll to position [0, 0]
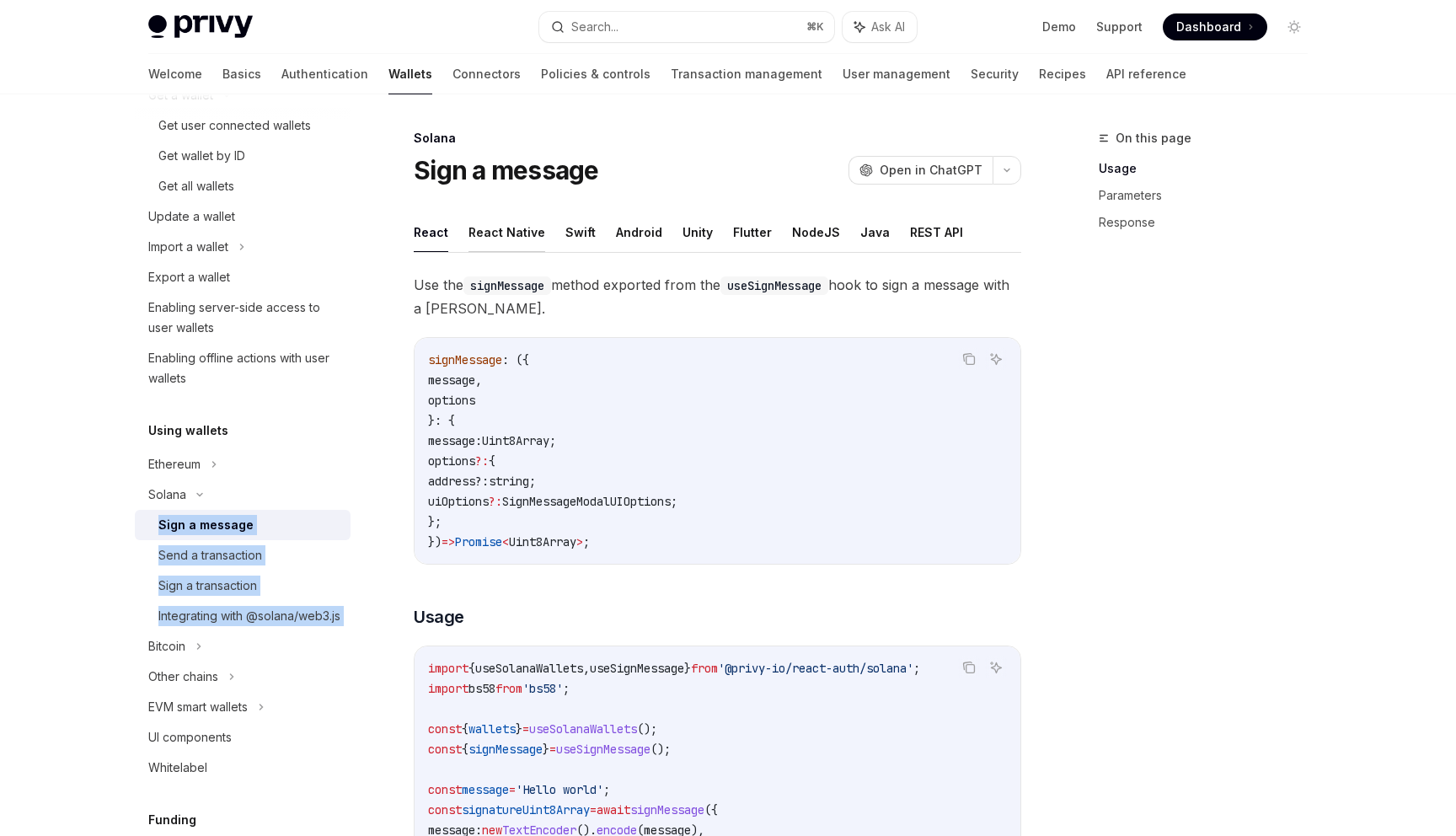
click at [520, 232] on button "React Native" at bounding box center [507, 233] width 77 height 39
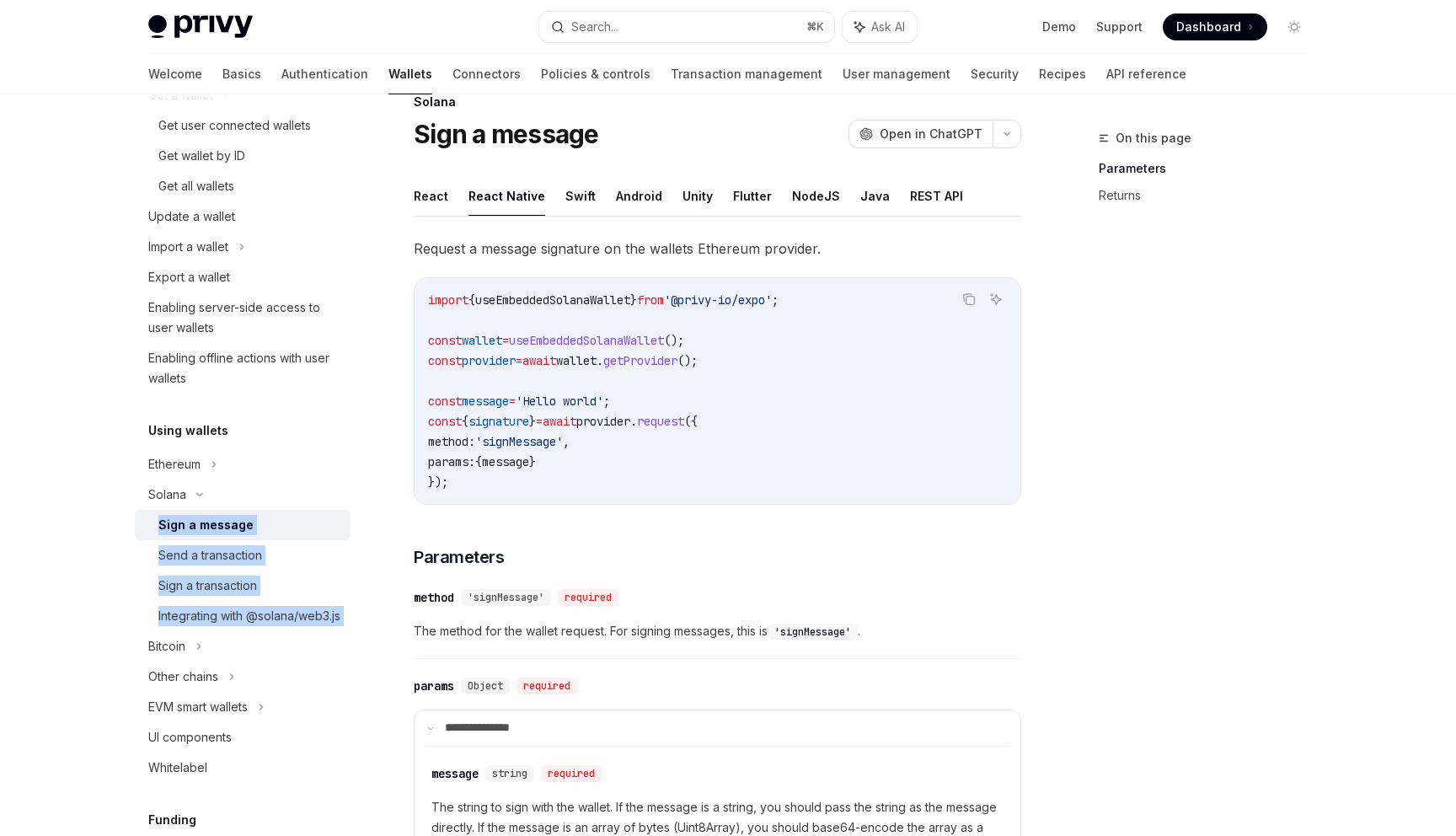
scroll to position [38, 0]
click at [420, 195] on button "React" at bounding box center [431, 193] width 34 height 39
type textarea "*"
